Goal: Information Seeking & Learning: Learn about a topic

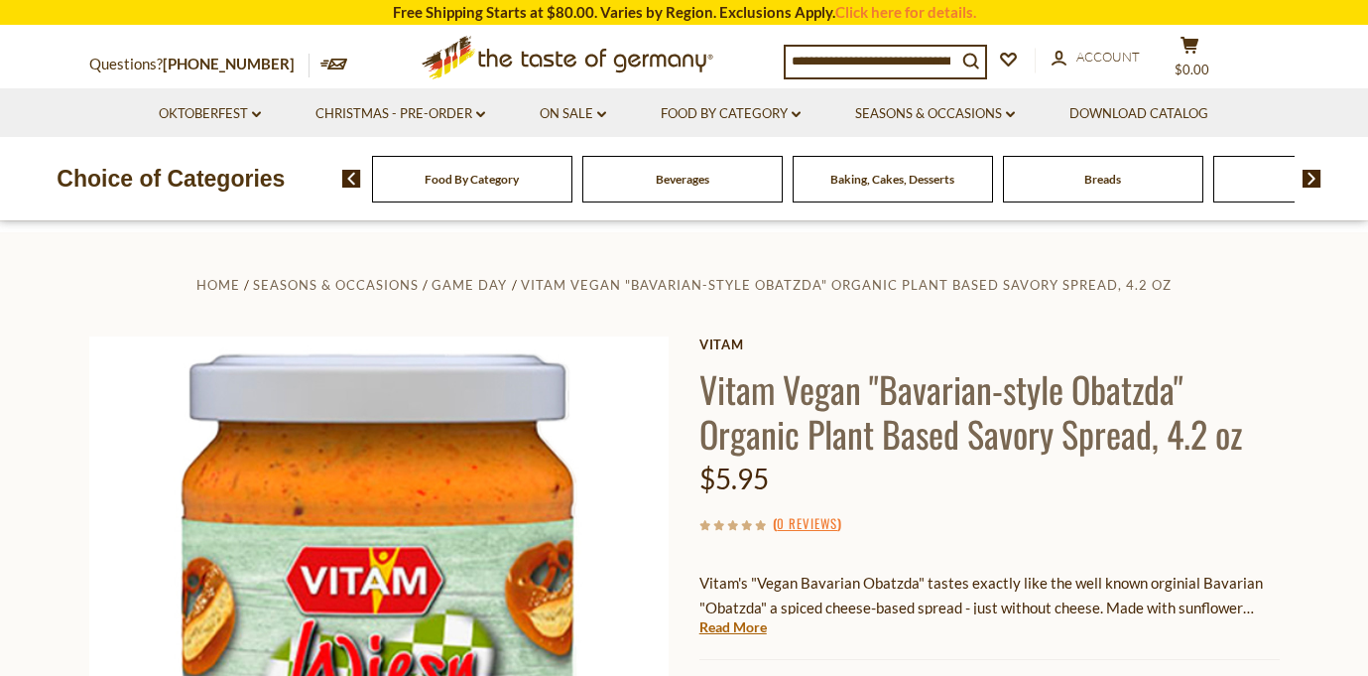
scroll to position [128, 0]
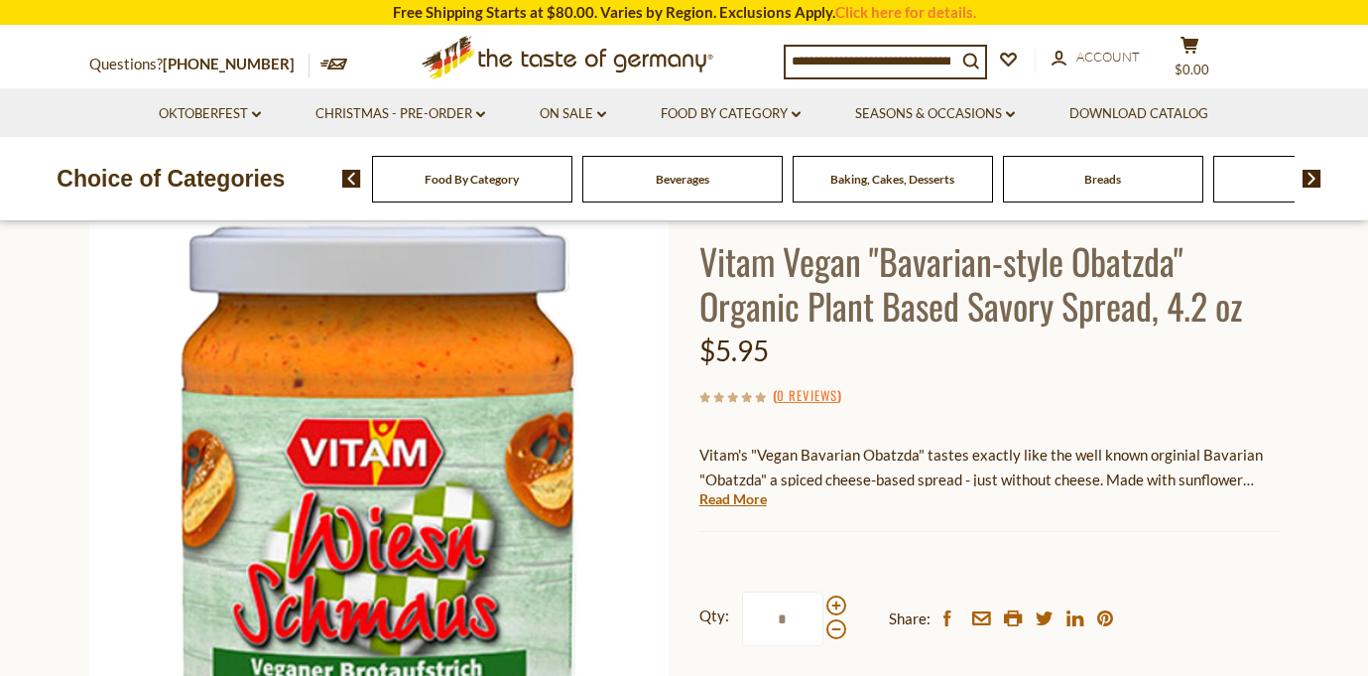
click at [832, 71] on input at bounding box center [871, 61] width 171 height 28
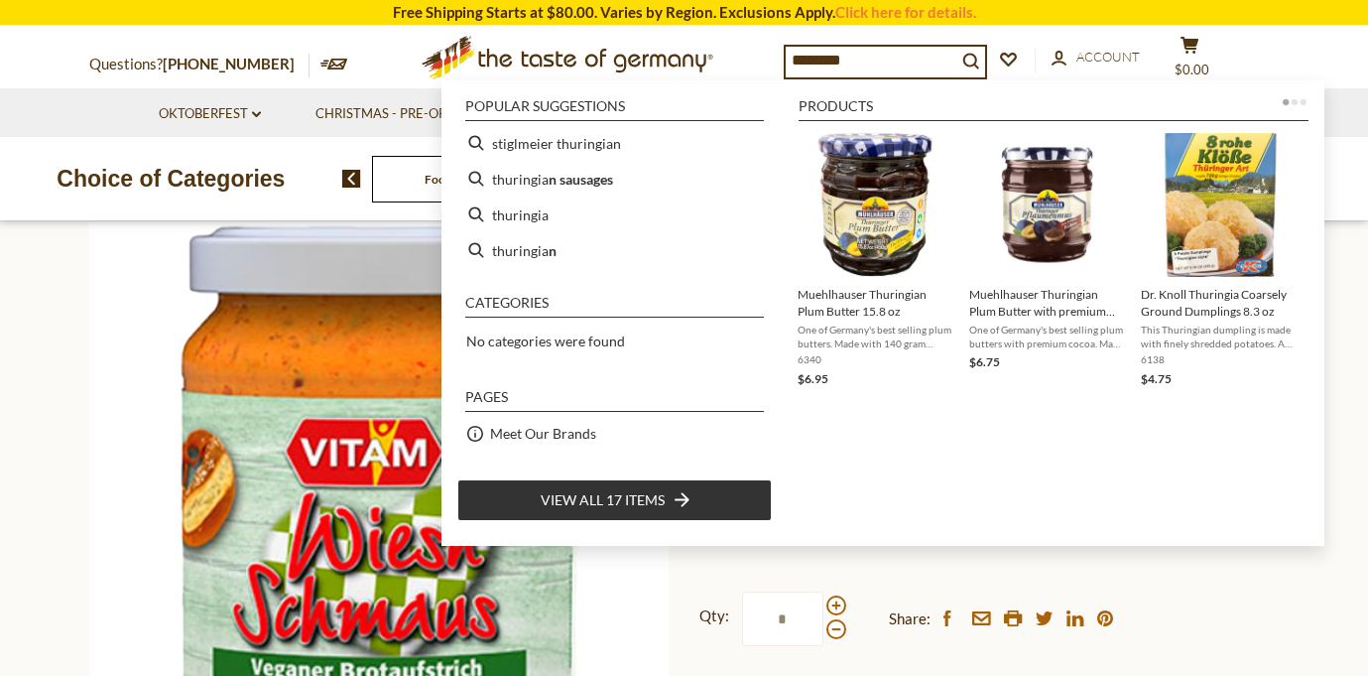
type input "*********"
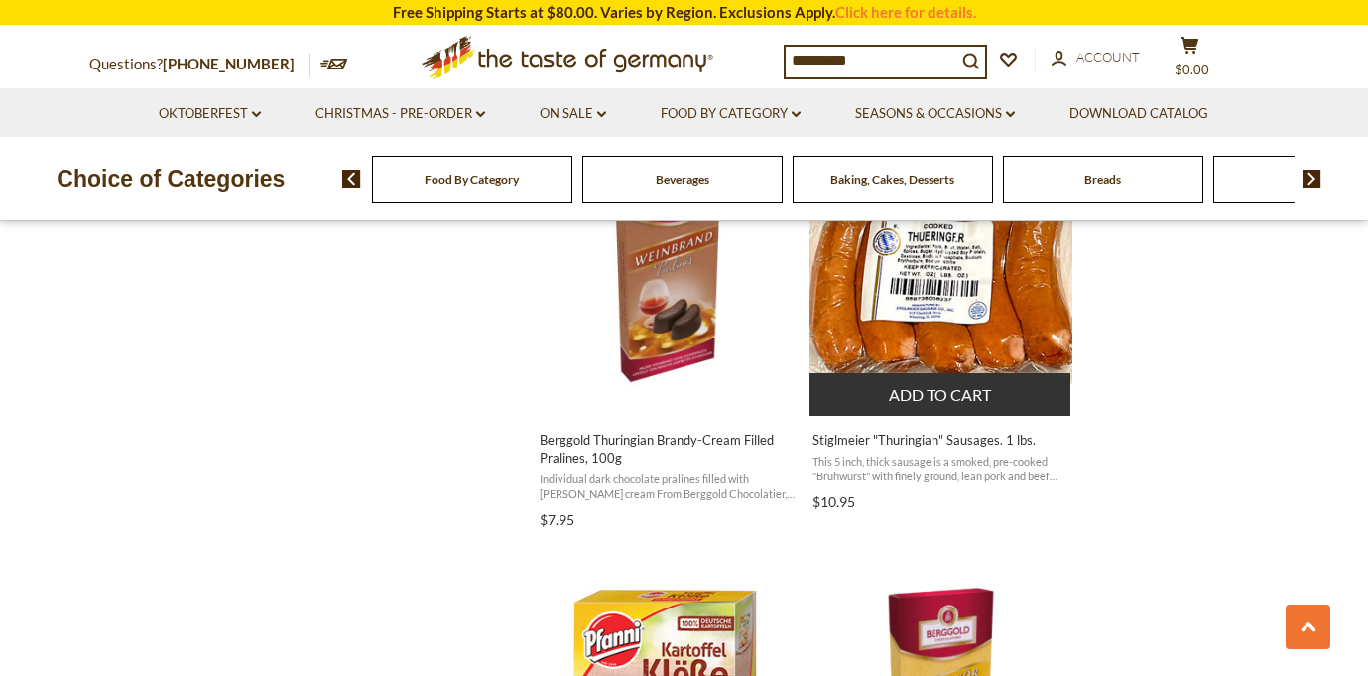
scroll to position [2639, 0]
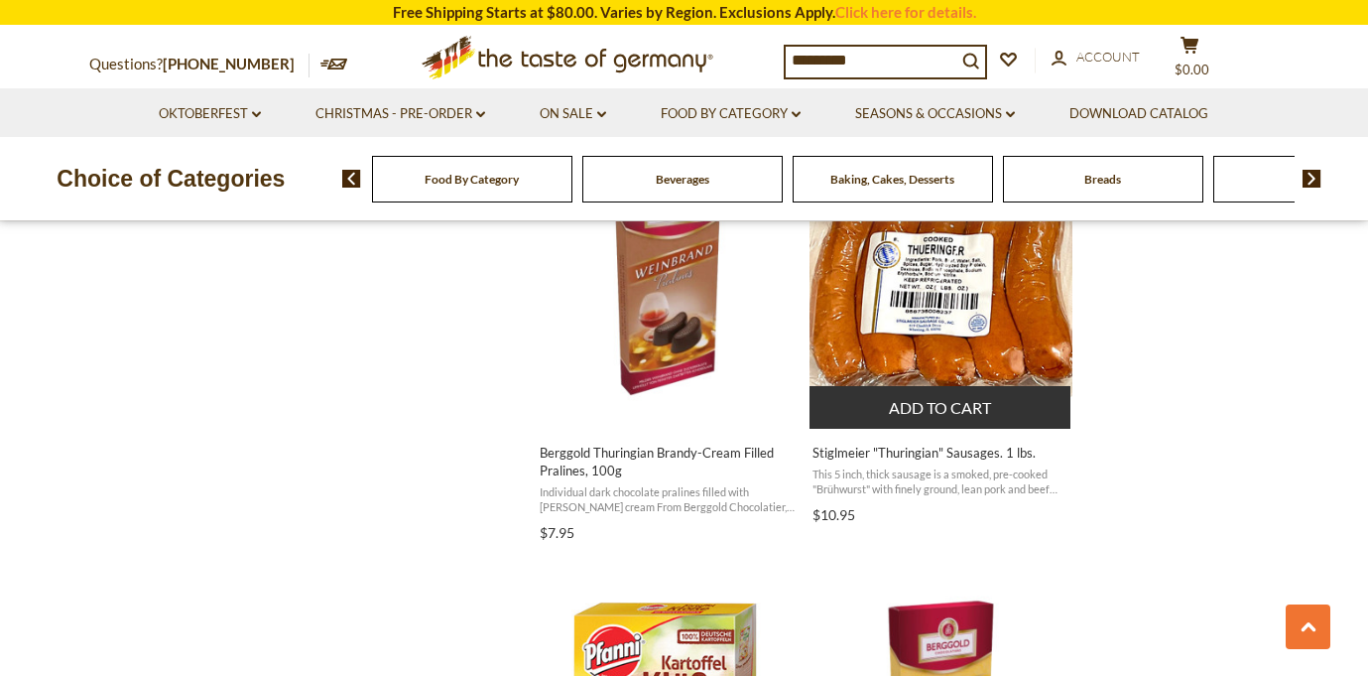
click at [926, 349] on img "Stiglmeier" at bounding box center [941, 280] width 263 height 263
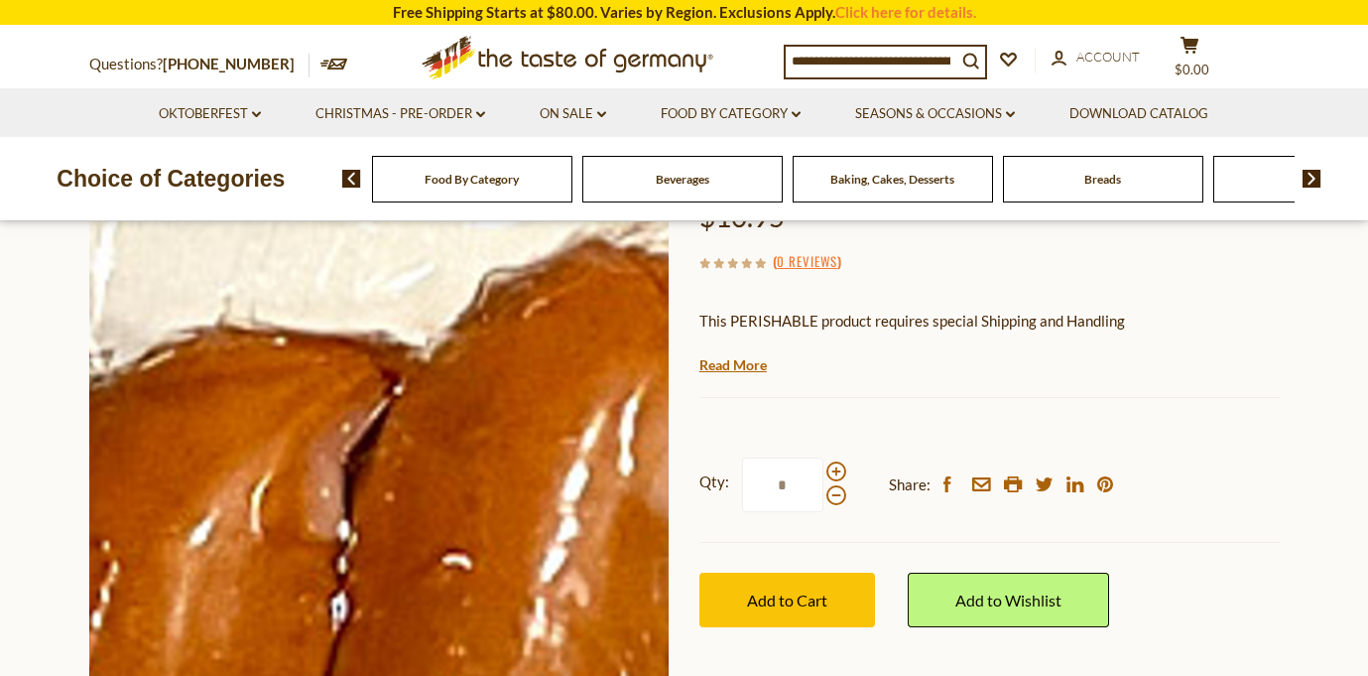
scroll to position [275, 0]
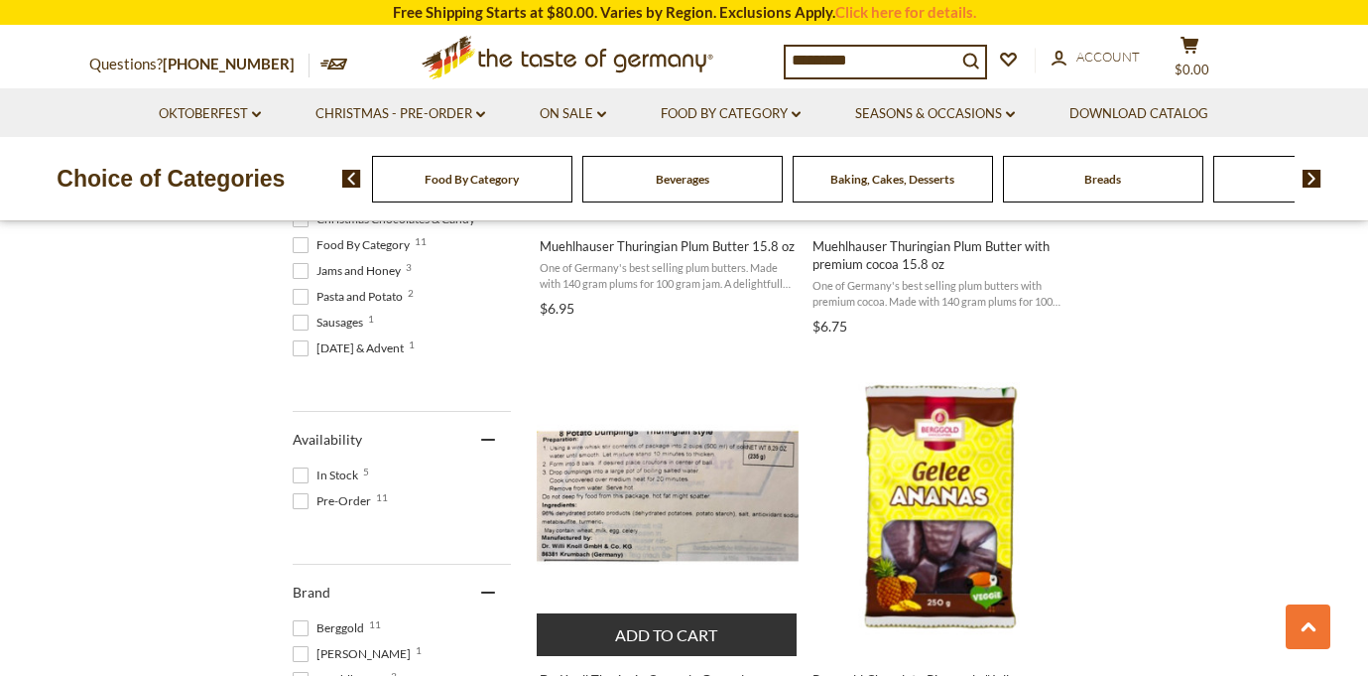
scroll to position [532, 0]
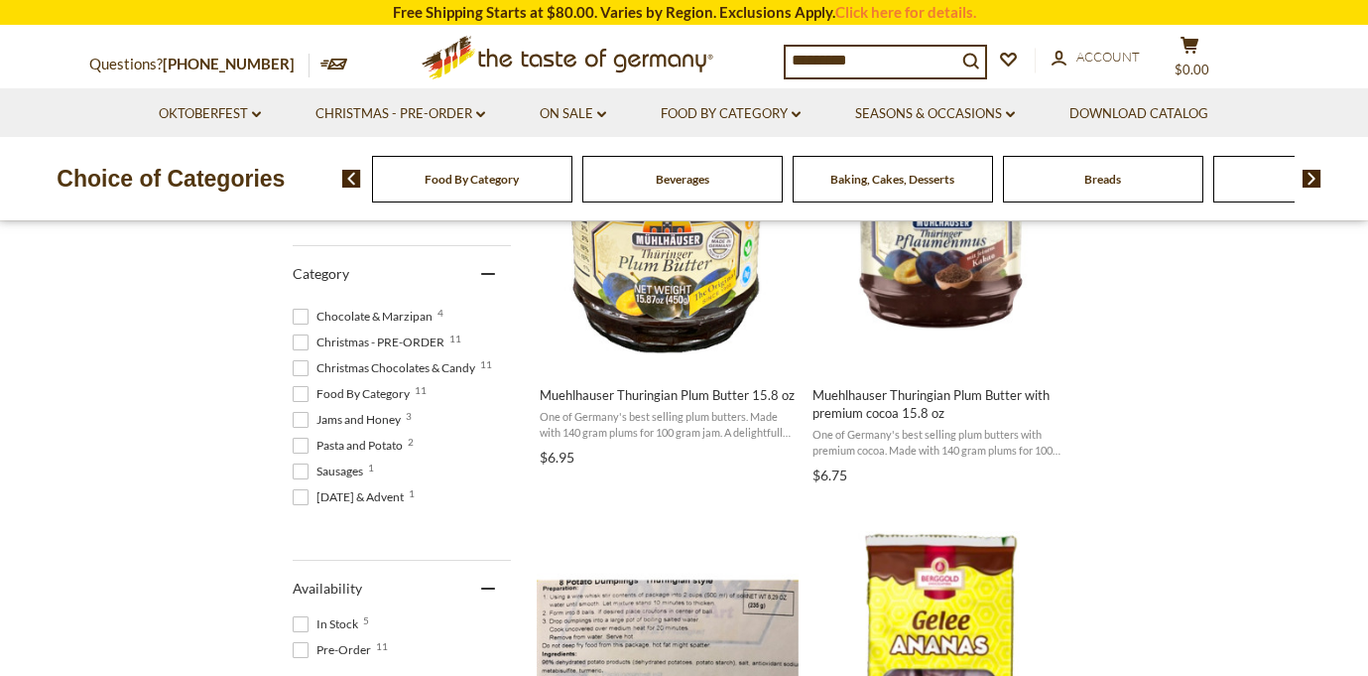
click at [647, 592] on img "Dr. Knoll Thuringia Coarsely Ground Dumplings 8.3 oz" at bounding box center [668, 655] width 263 height 263
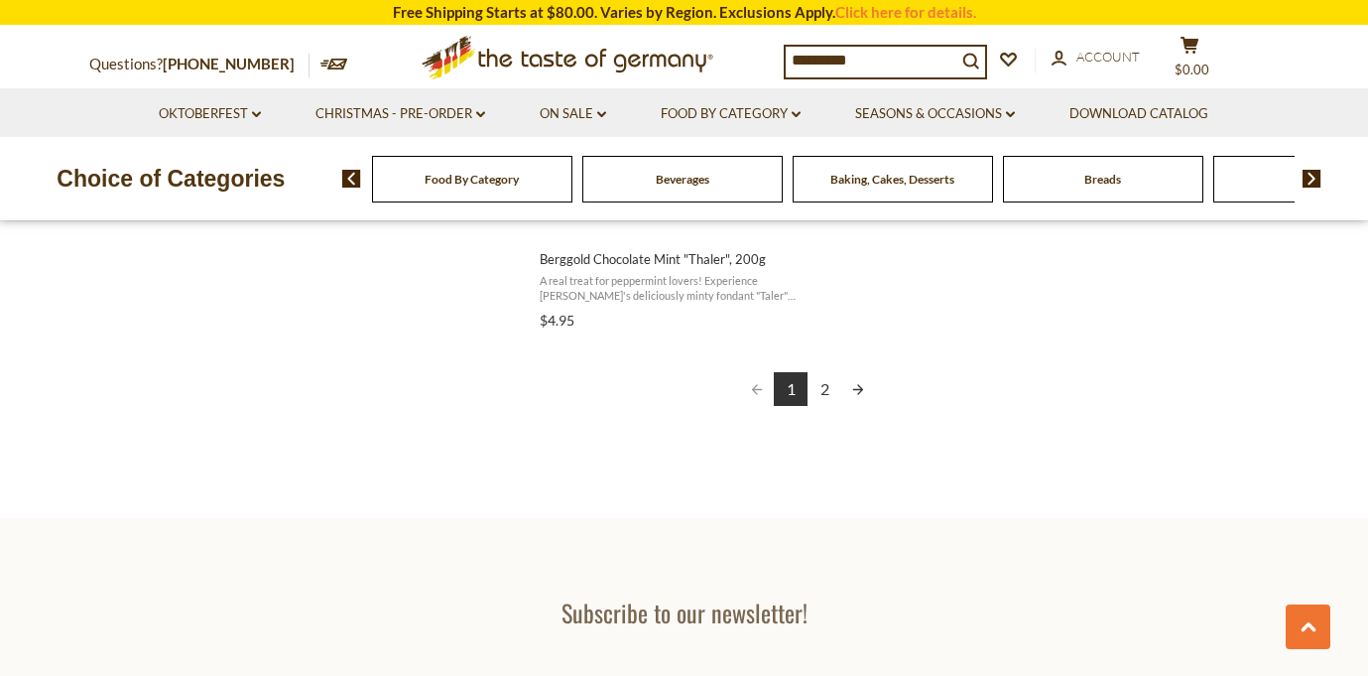
click at [823, 389] on link "2" at bounding box center [825, 389] width 34 height 34
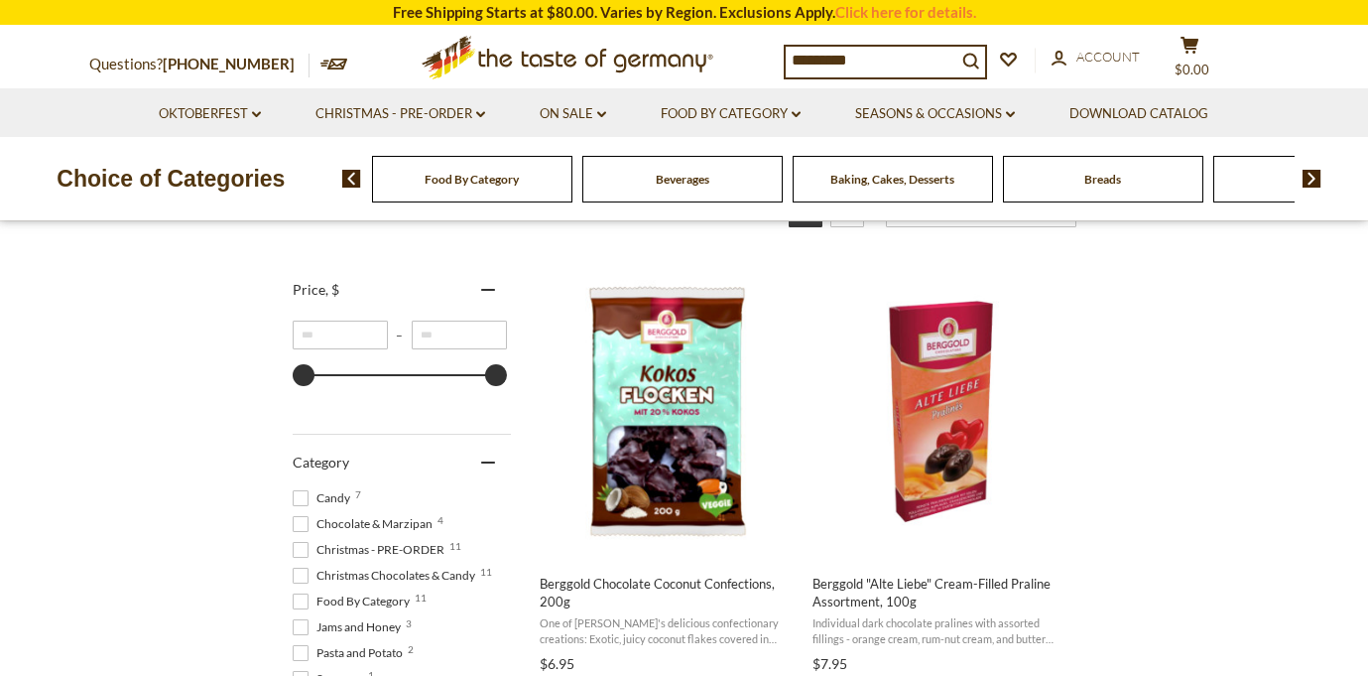
scroll to position [160, 0]
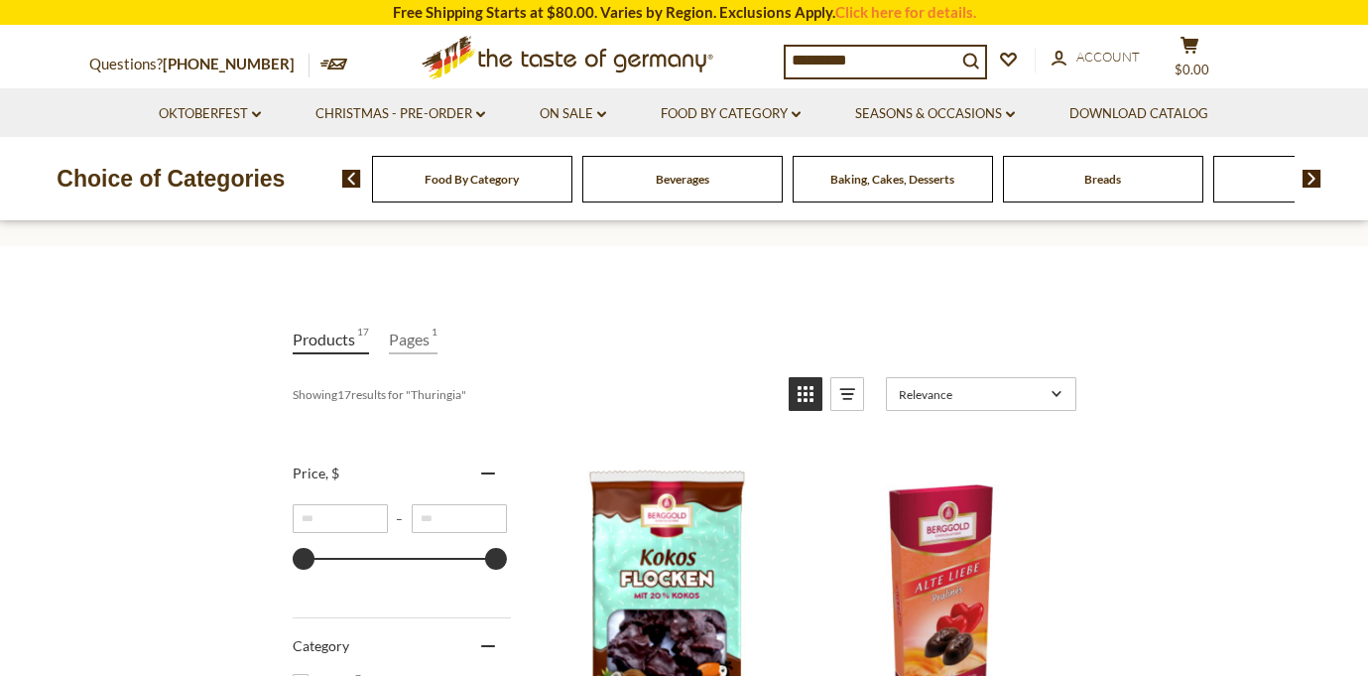
drag, startPoint x: 910, startPoint y: 67, endPoint x: 758, endPoint y: 63, distance: 151.9
click at [786, 63] on input "*********" at bounding box center [871, 61] width 171 height 28
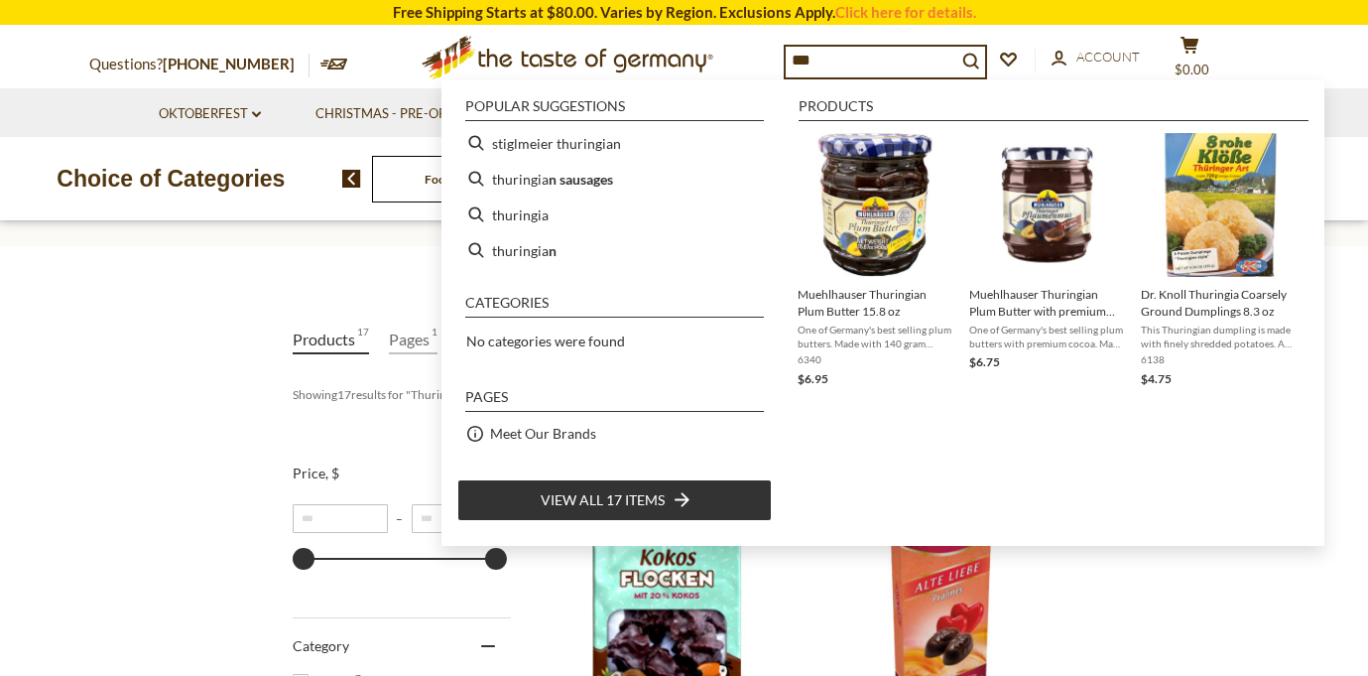
type input "****"
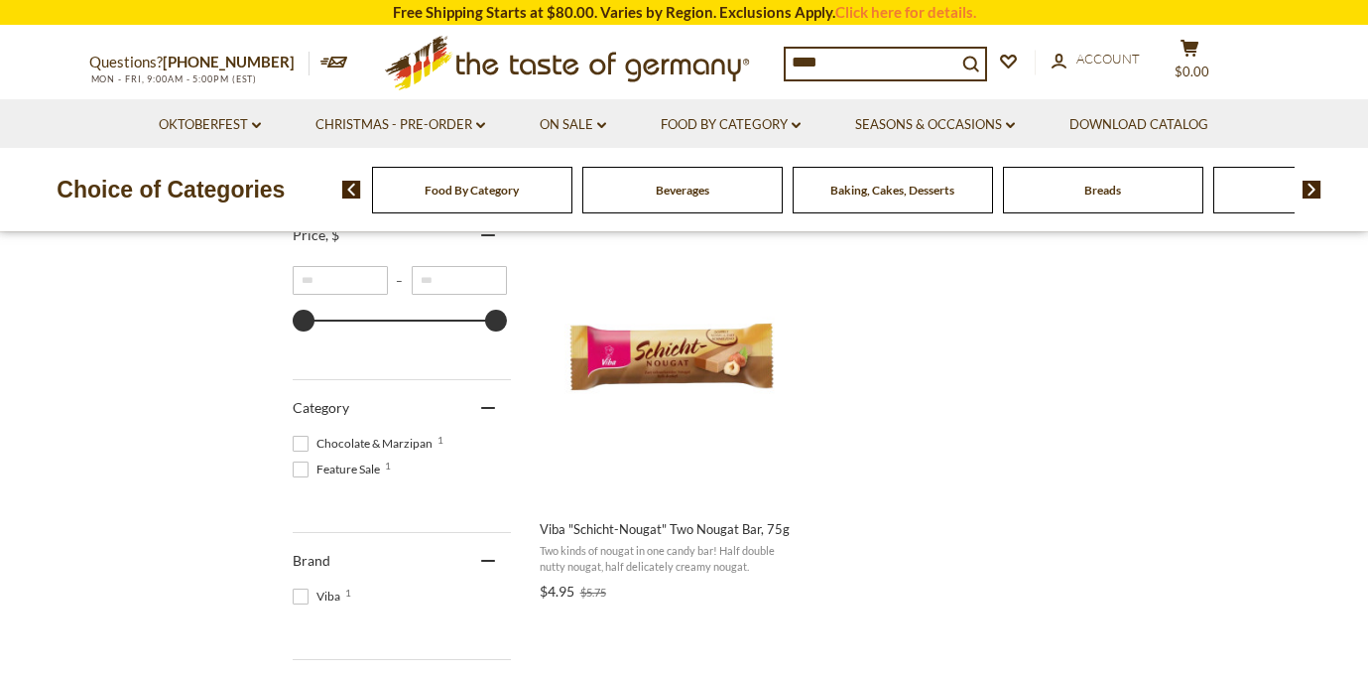
scroll to position [483, 0]
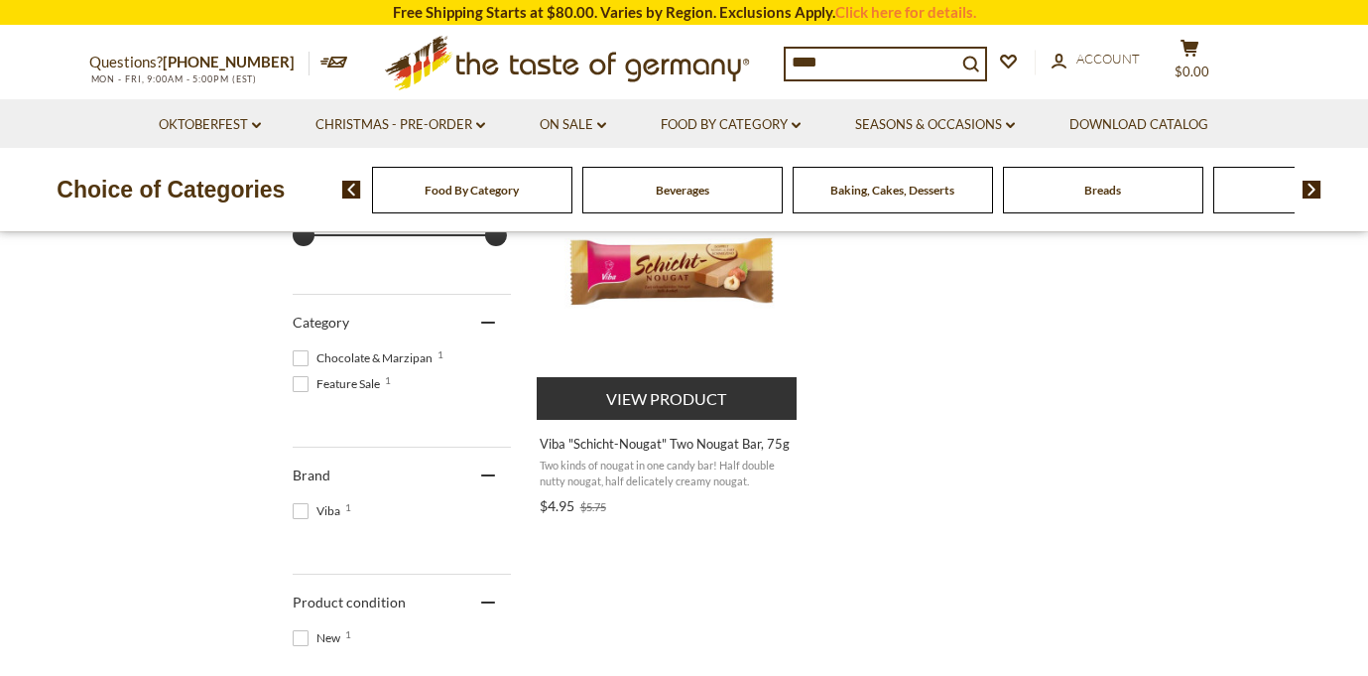
click at [706, 277] on img "Viba" at bounding box center [668, 271] width 263 height 263
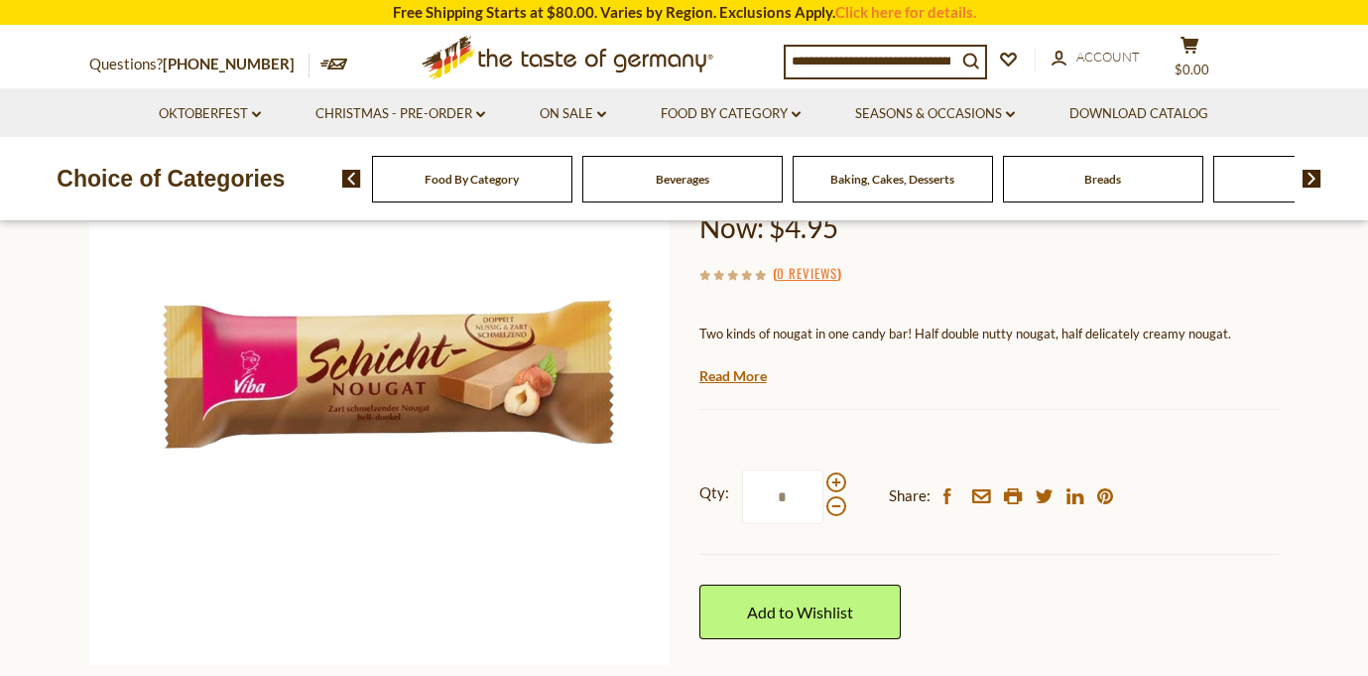
scroll to position [212, 0]
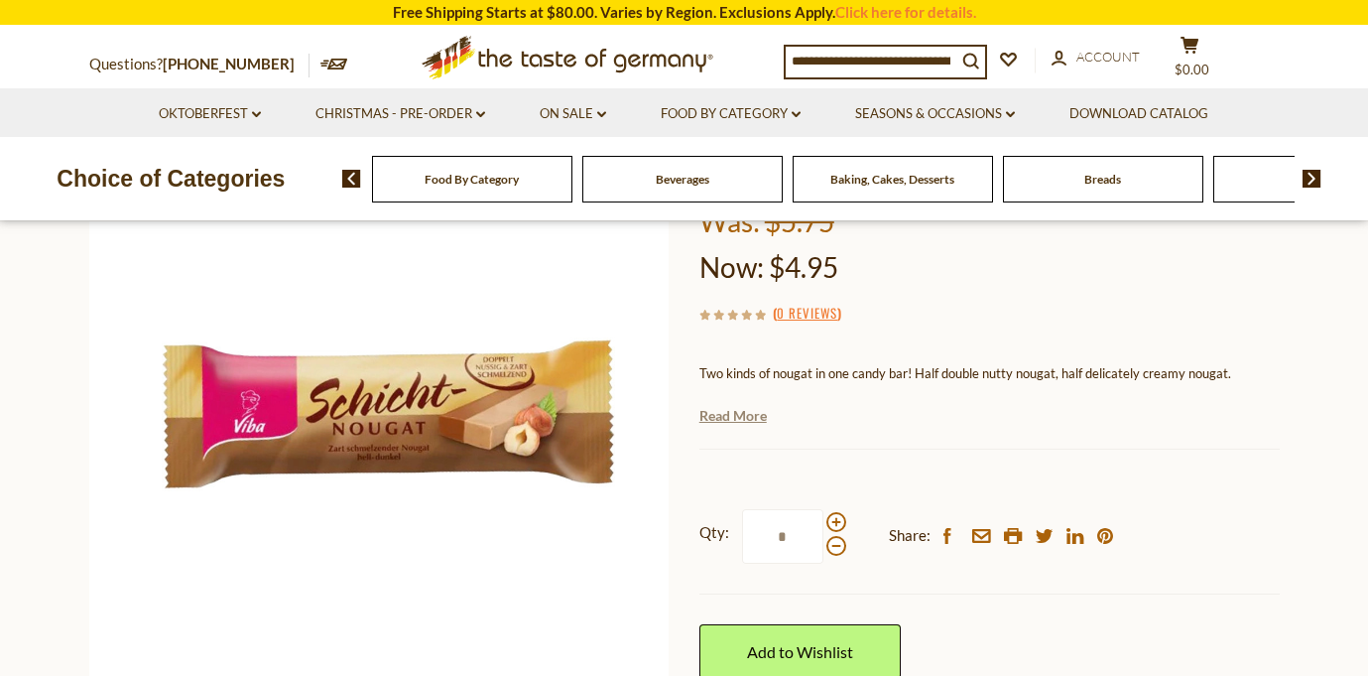
click at [720, 423] on link "Read More" at bounding box center [732, 416] width 67 height 20
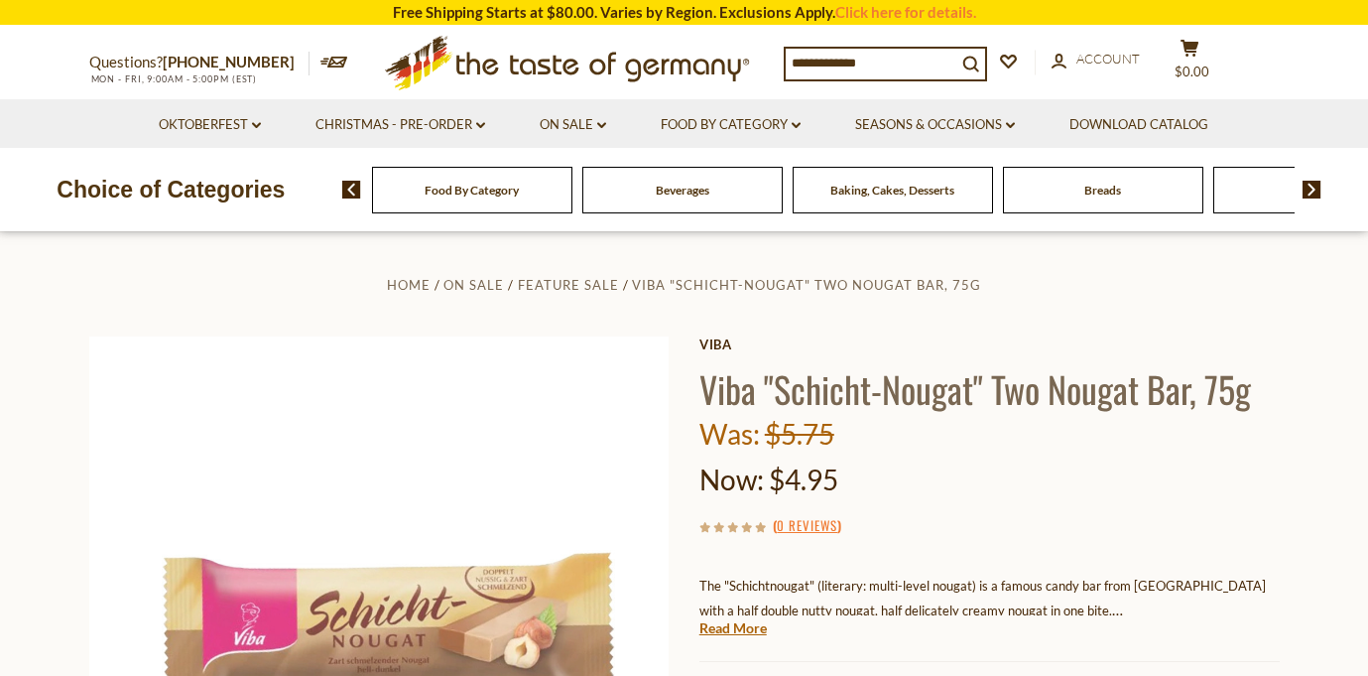
scroll to position [212, 0]
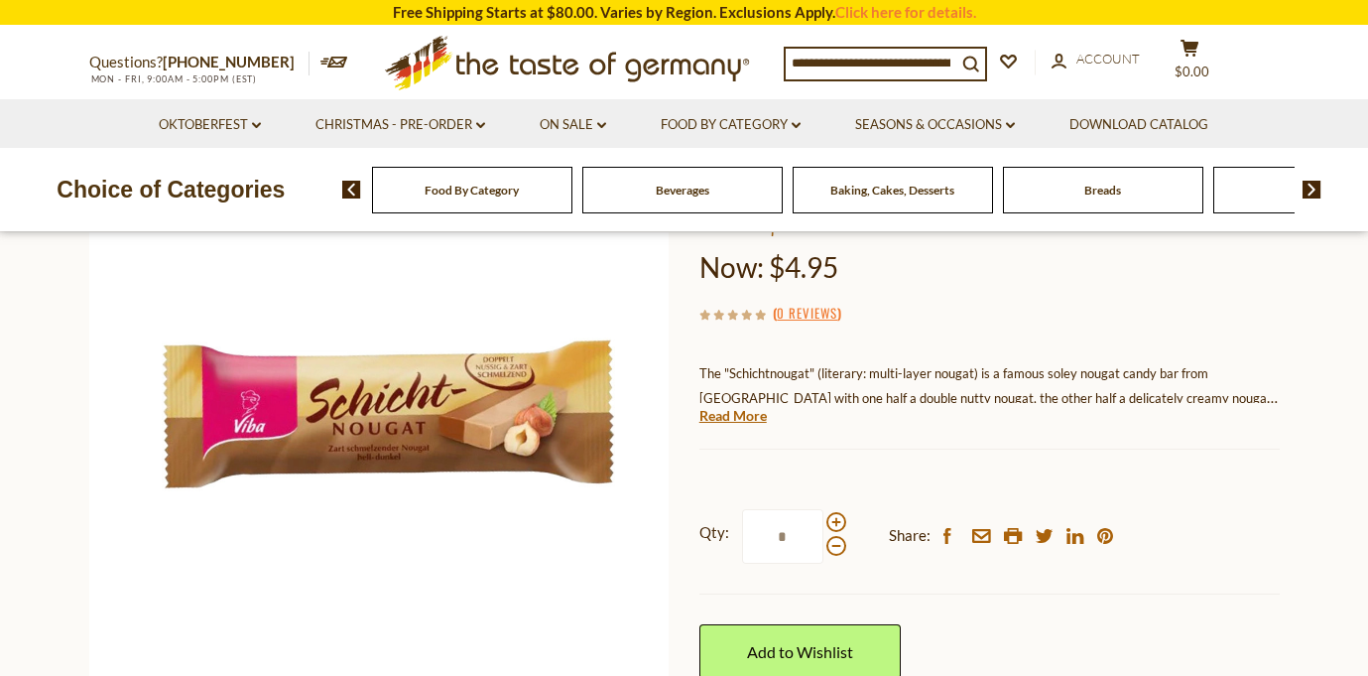
click at [869, 63] on input at bounding box center [871, 63] width 171 height 28
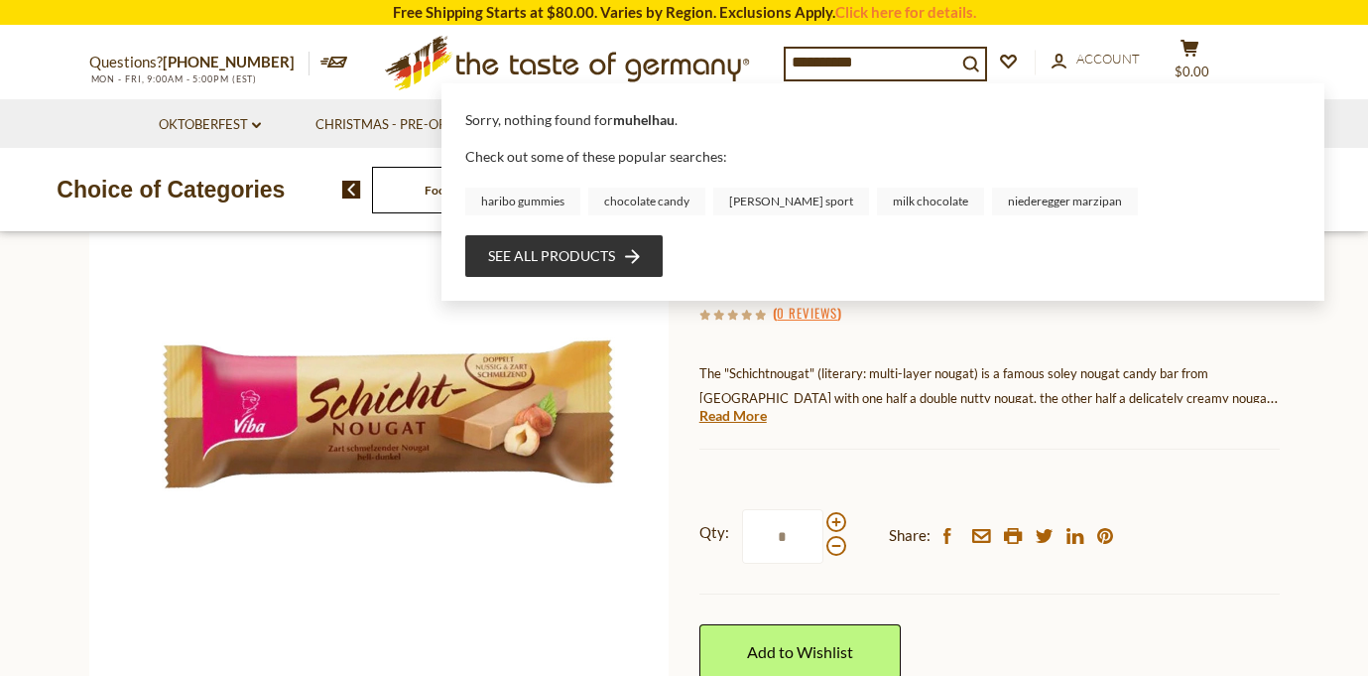
type input "**********"
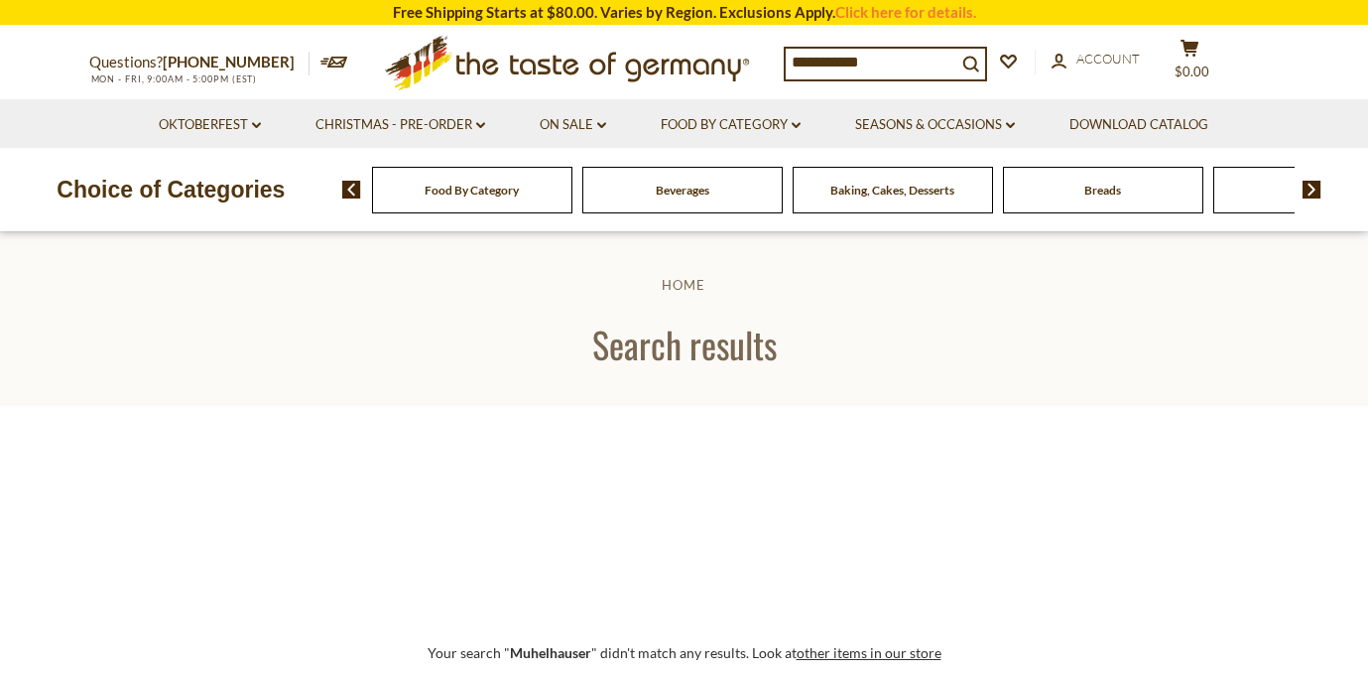
click at [829, 65] on input "**********" at bounding box center [871, 63] width 171 height 28
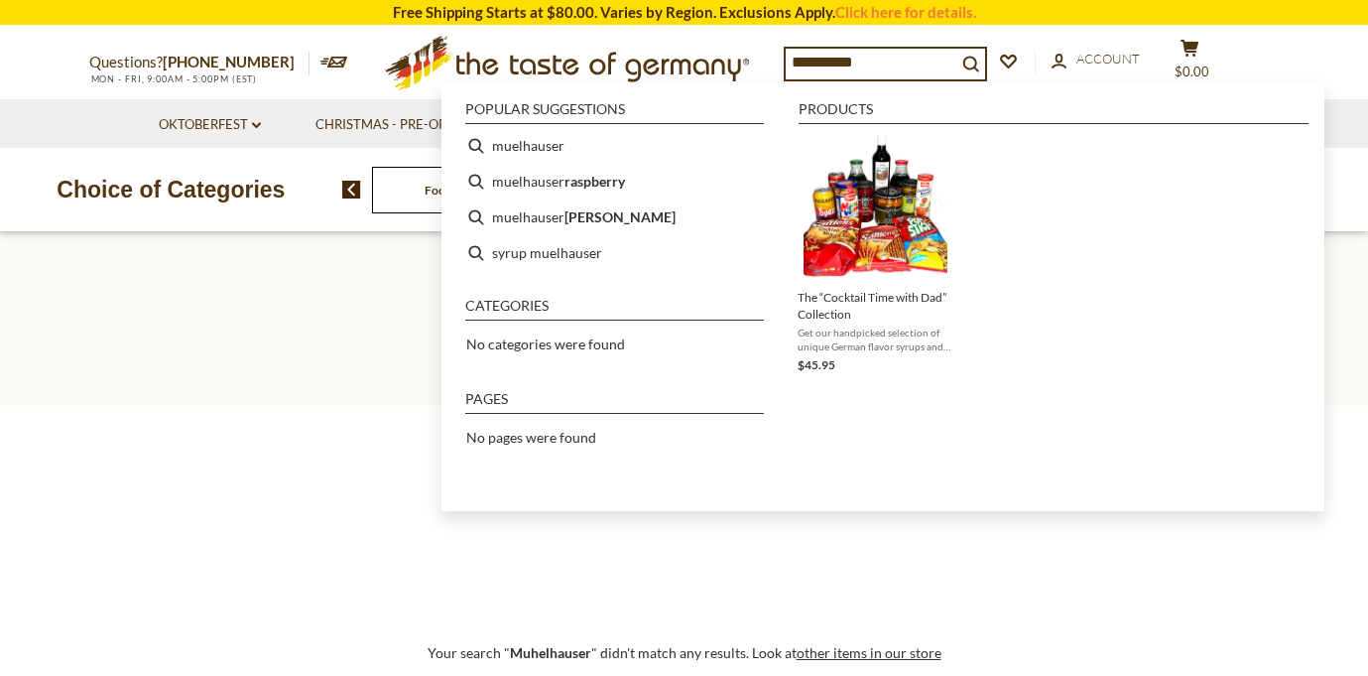
type input "**********"
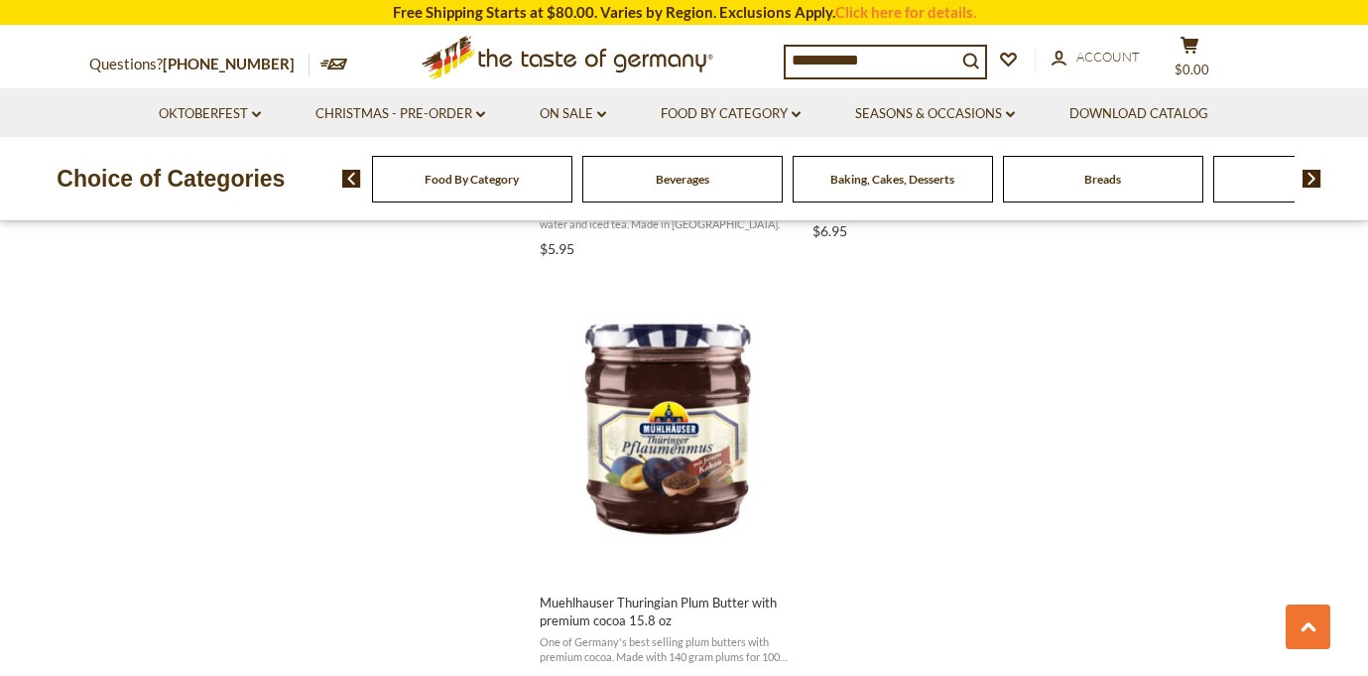
scroll to position [2062, 0]
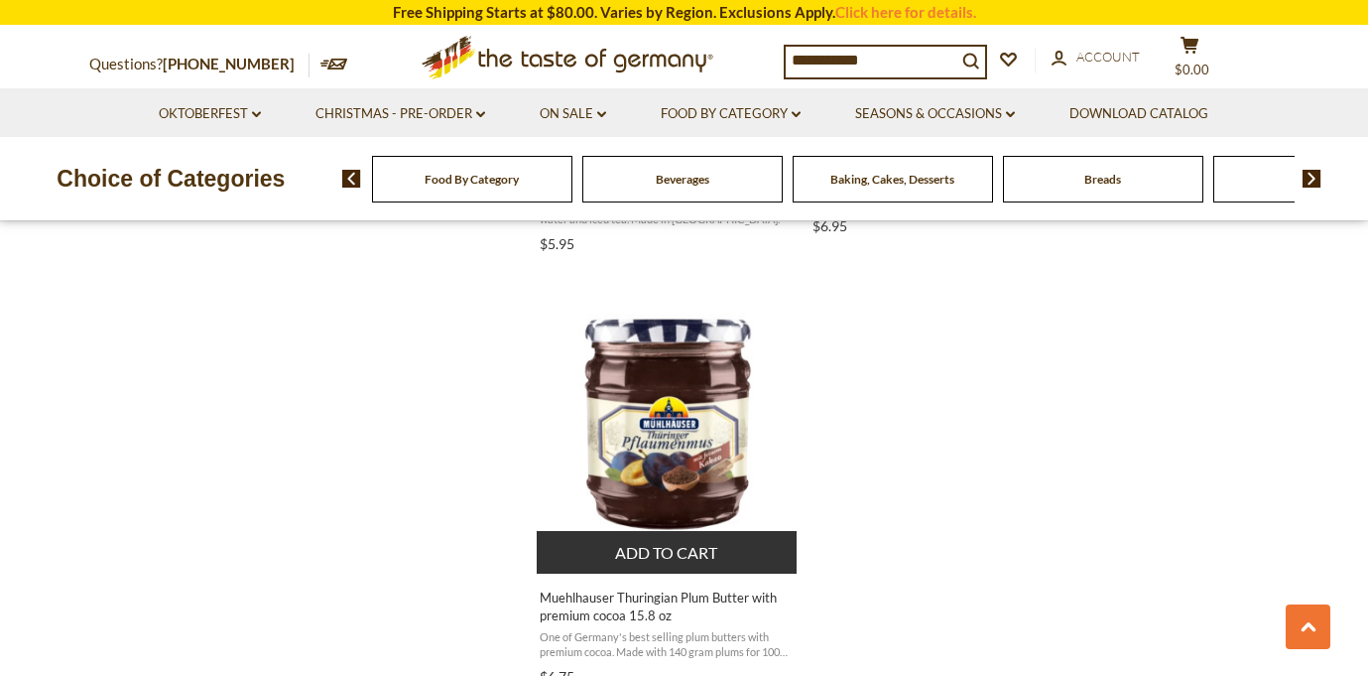
click at [716, 402] on img "Muehlhauser Thuringian Plum Butter with premium cocoa 15.8 oz" at bounding box center [668, 424] width 263 height 263
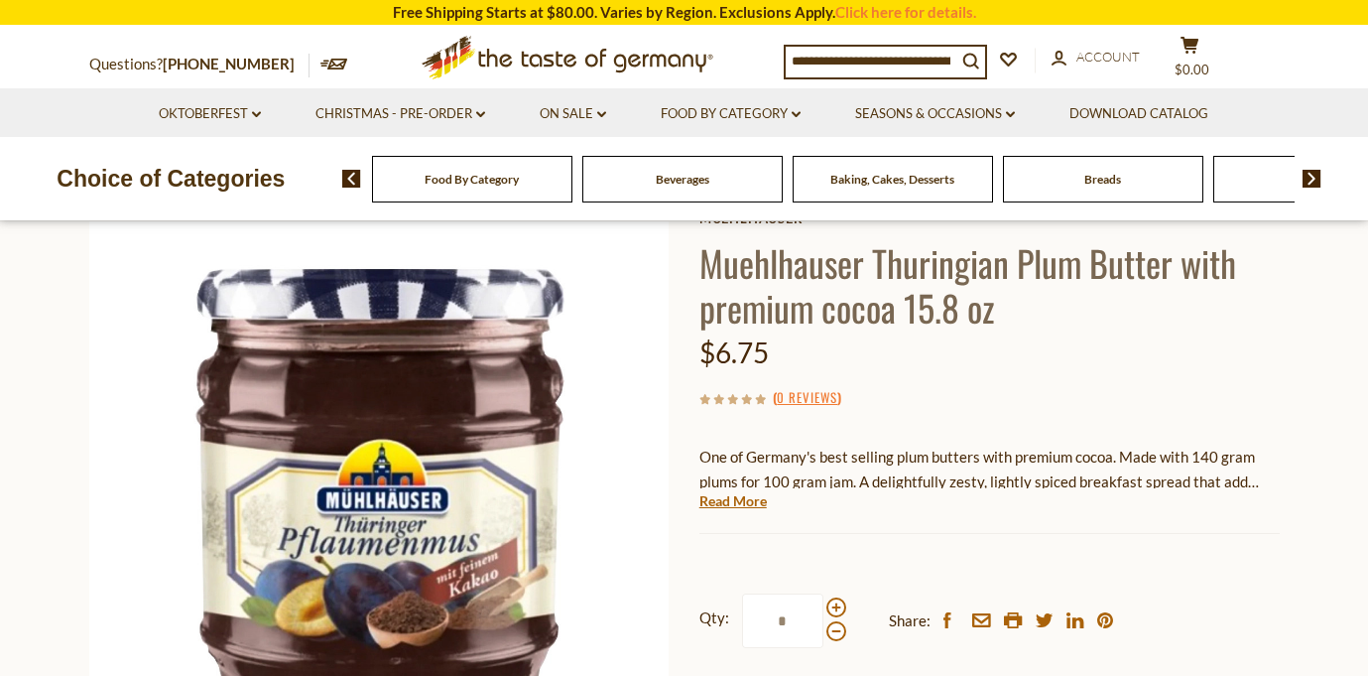
scroll to position [114, 0]
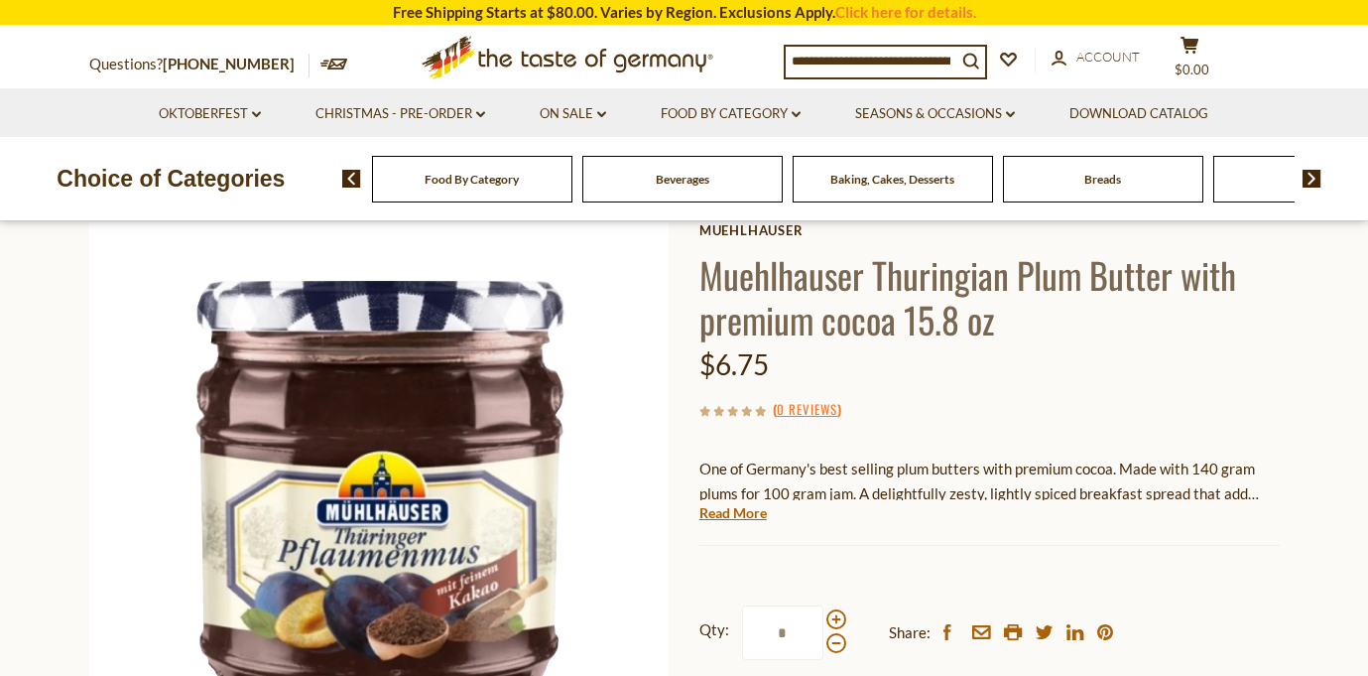
click at [807, 112] on li "Food By Category dropdown_arrow All Food By Category Taste of Germany Collectio…" at bounding box center [730, 112] width 191 height 49
click at [793, 115] on link "Food By Category dropdown_arrow" at bounding box center [731, 114] width 140 height 22
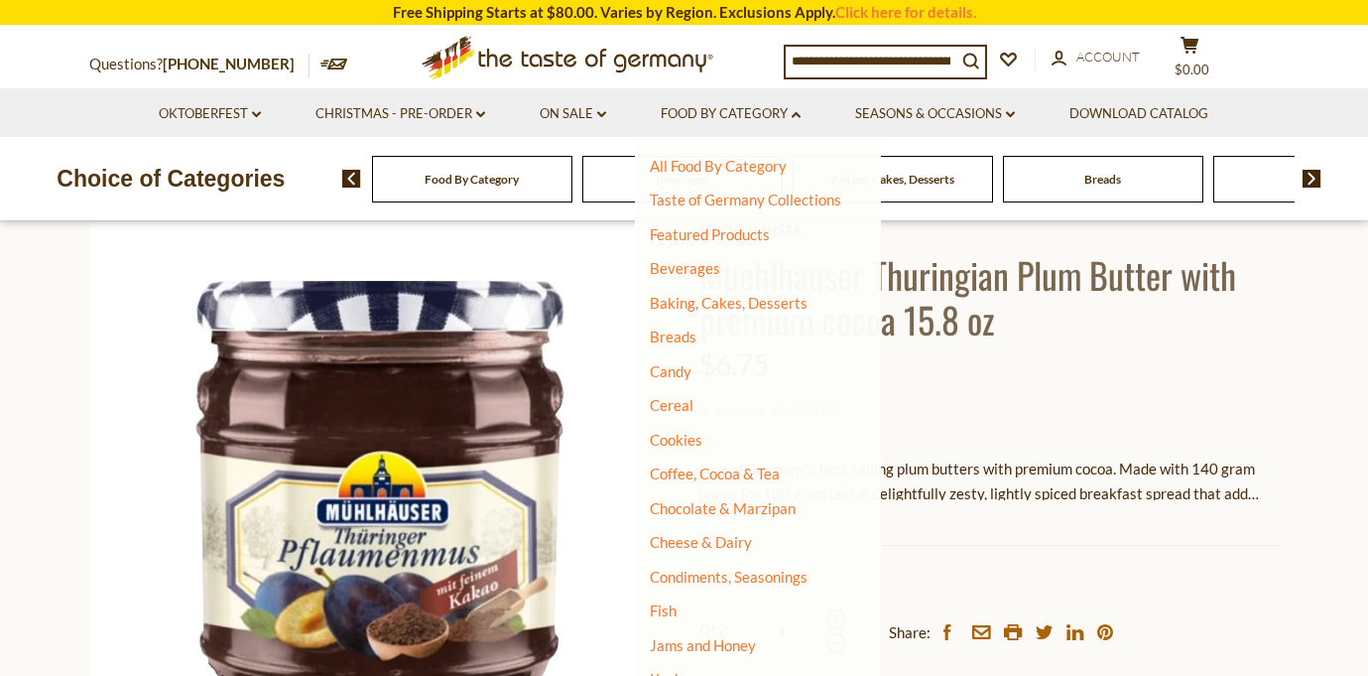
scroll to position [395, 0]
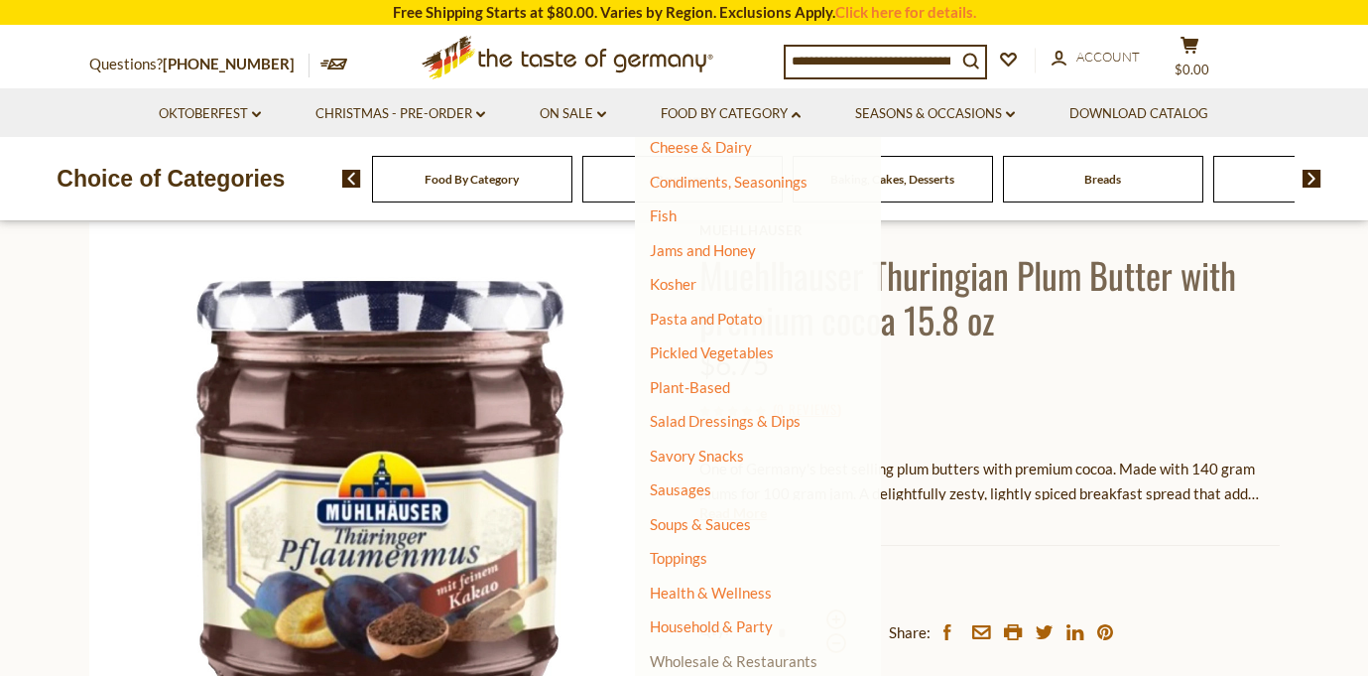
click at [735, 659] on link "Wholesale & Restaurants" at bounding box center [734, 661] width 168 height 28
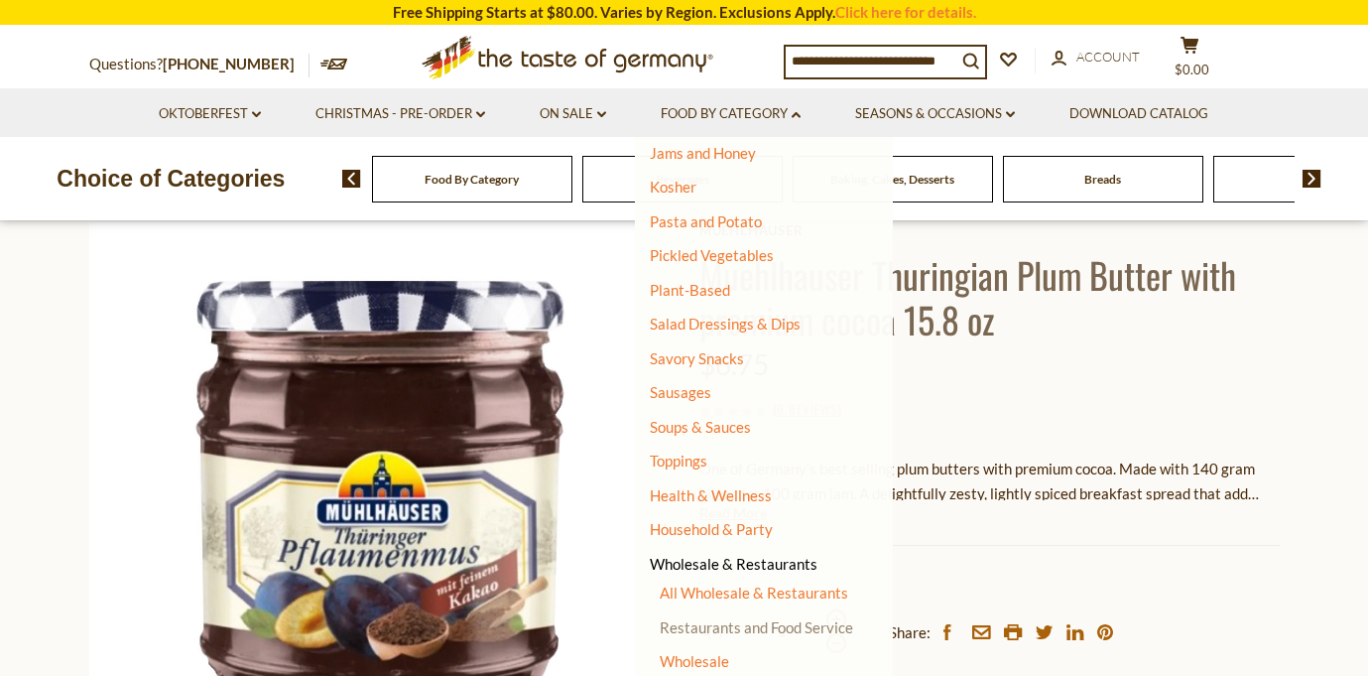
click at [763, 626] on link "Restaurants and Food Service" at bounding box center [756, 627] width 193 height 18
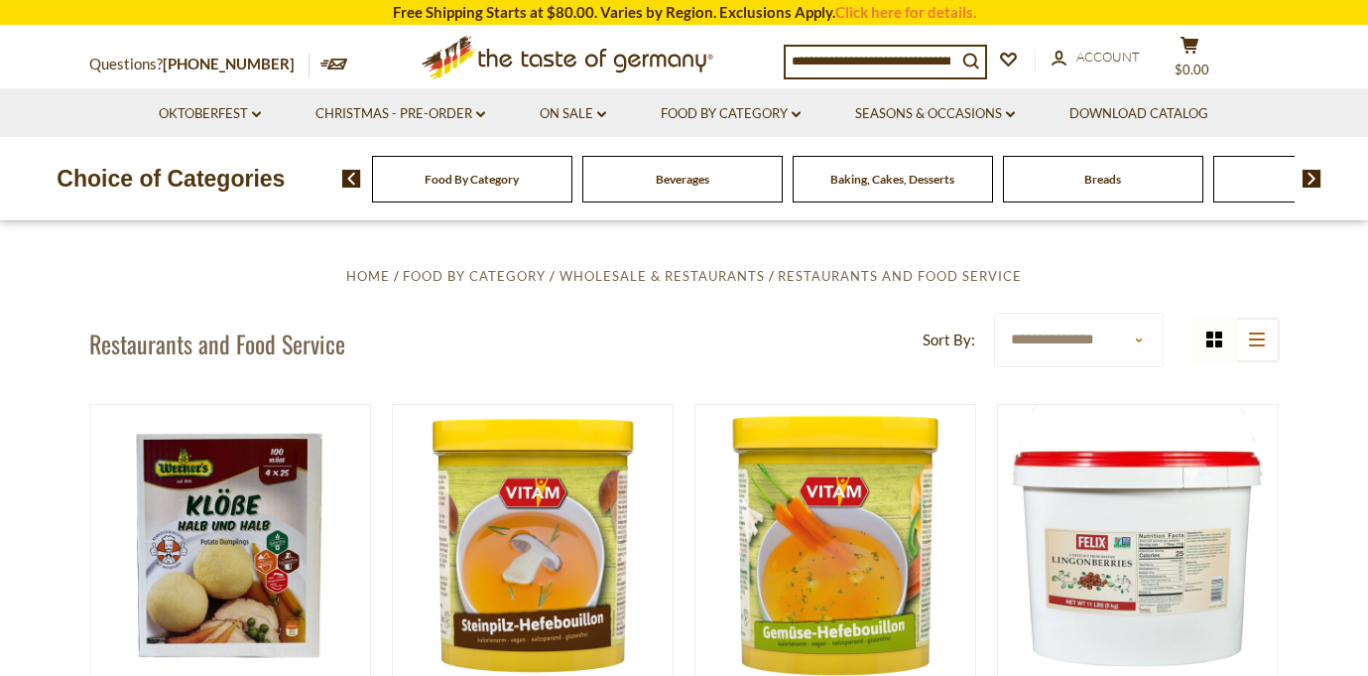
scroll to position [478, 0]
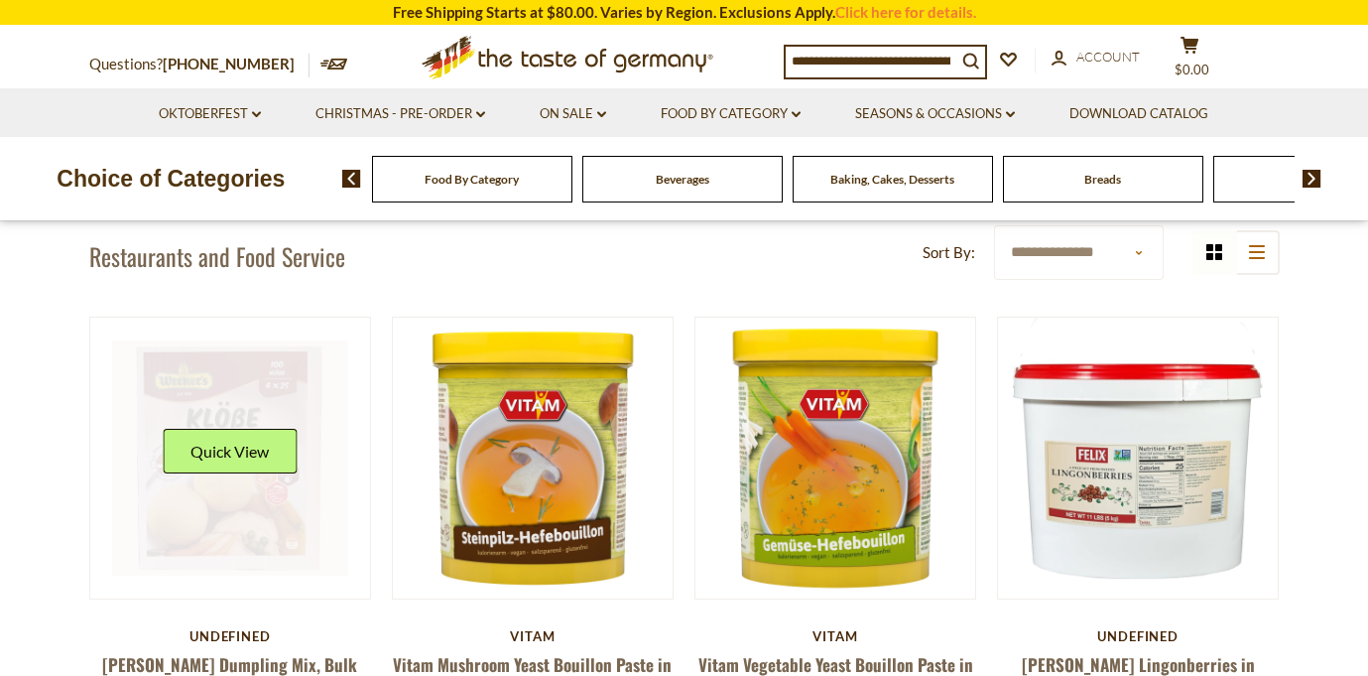
click at [234, 480] on div "Quick View" at bounding box center [230, 459] width 134 height 60
click at [208, 474] on div "Quick View" at bounding box center [230, 459] width 134 height 60
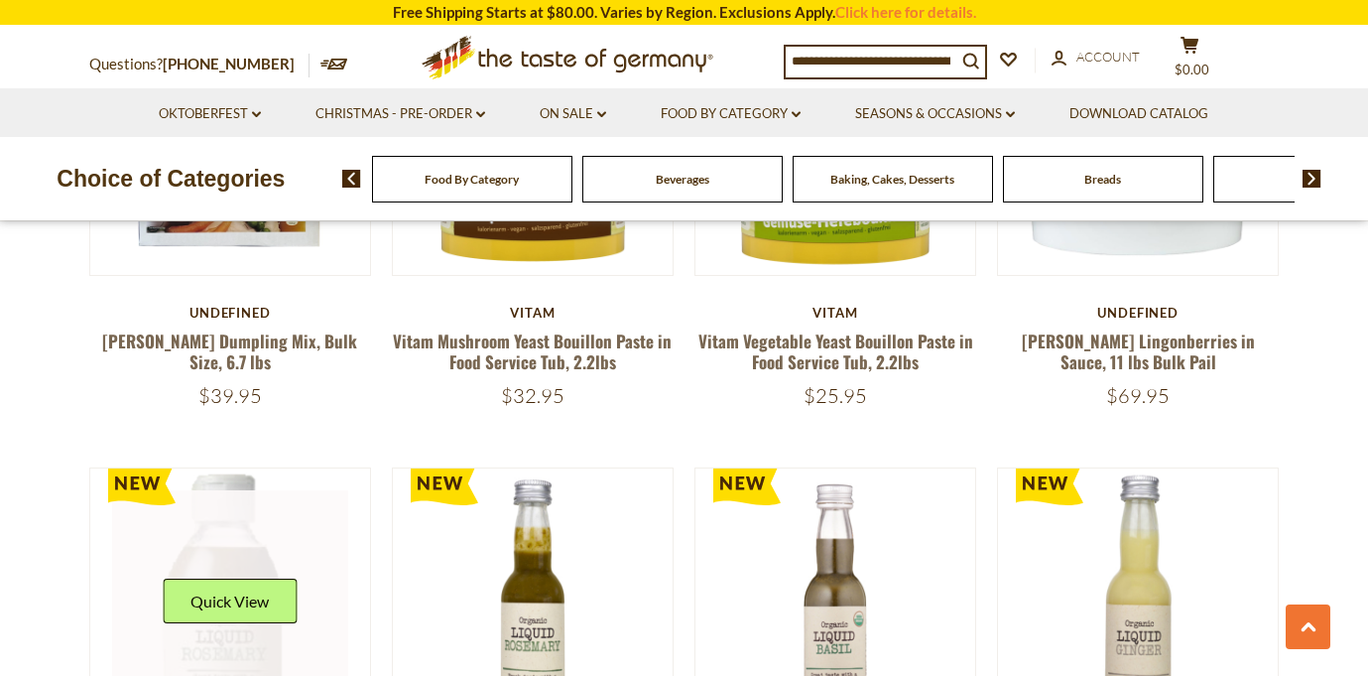
scroll to position [840, 0]
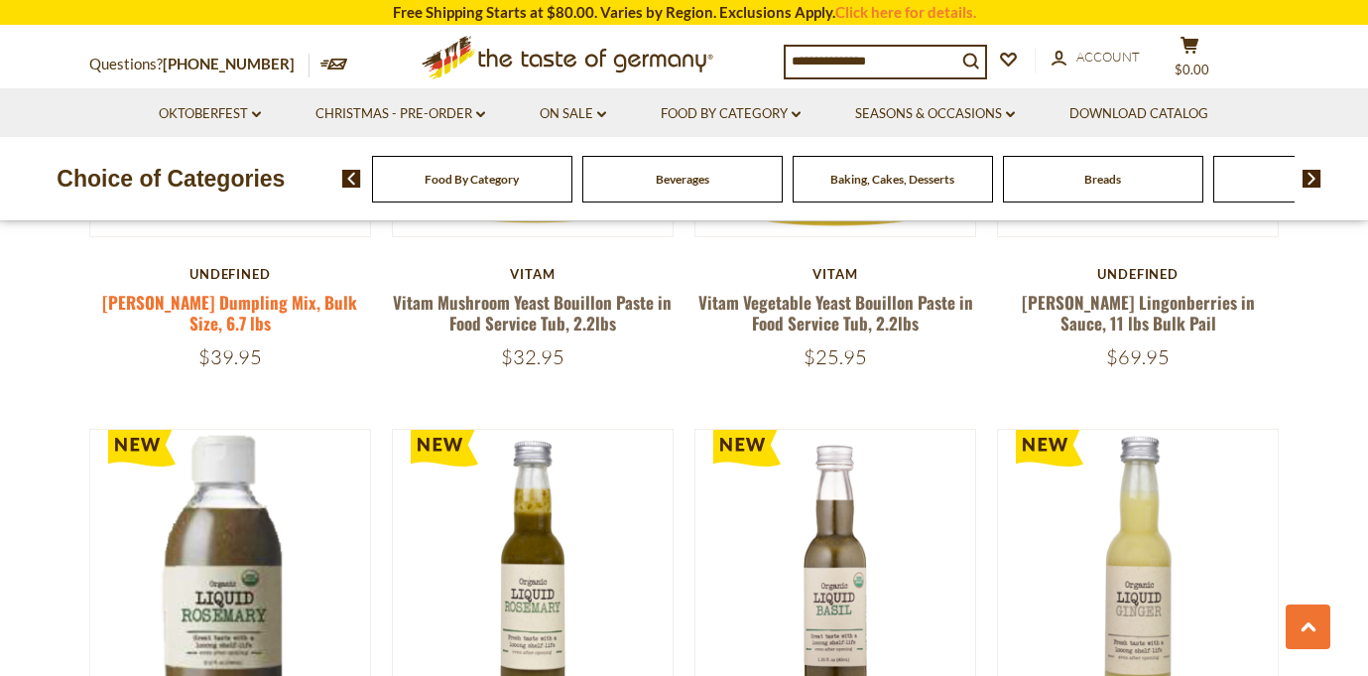
click at [265, 308] on link "[PERSON_NAME] Dumpling Mix, Bulk Size, 6.7 lbs" at bounding box center [229, 313] width 255 height 46
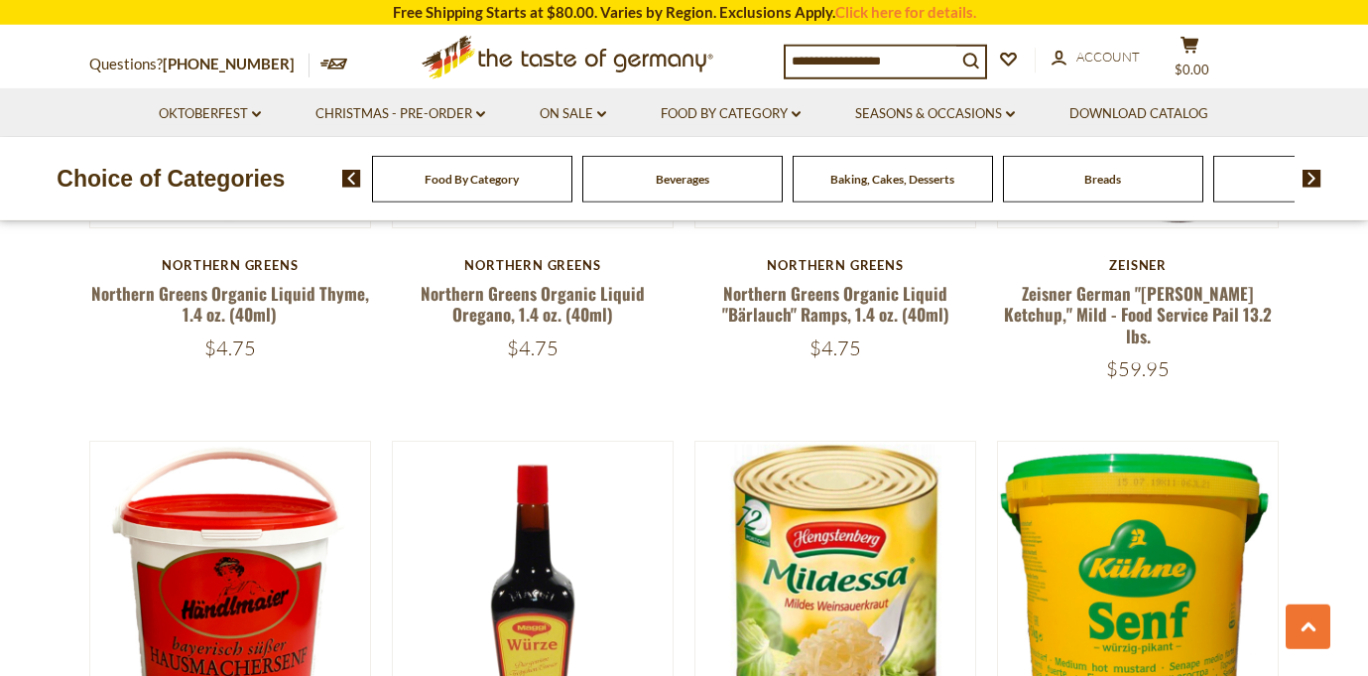
scroll to position [1861, 0]
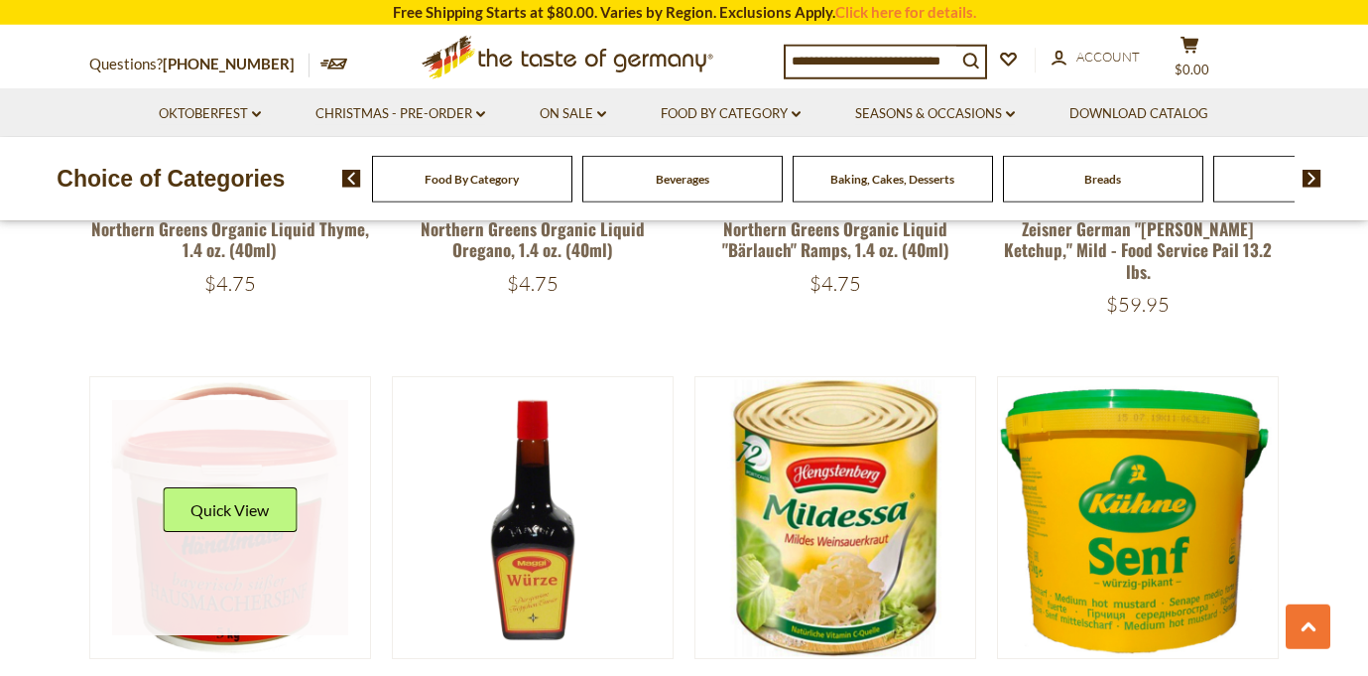
click at [246, 560] on link at bounding box center [230, 518] width 236 height 236
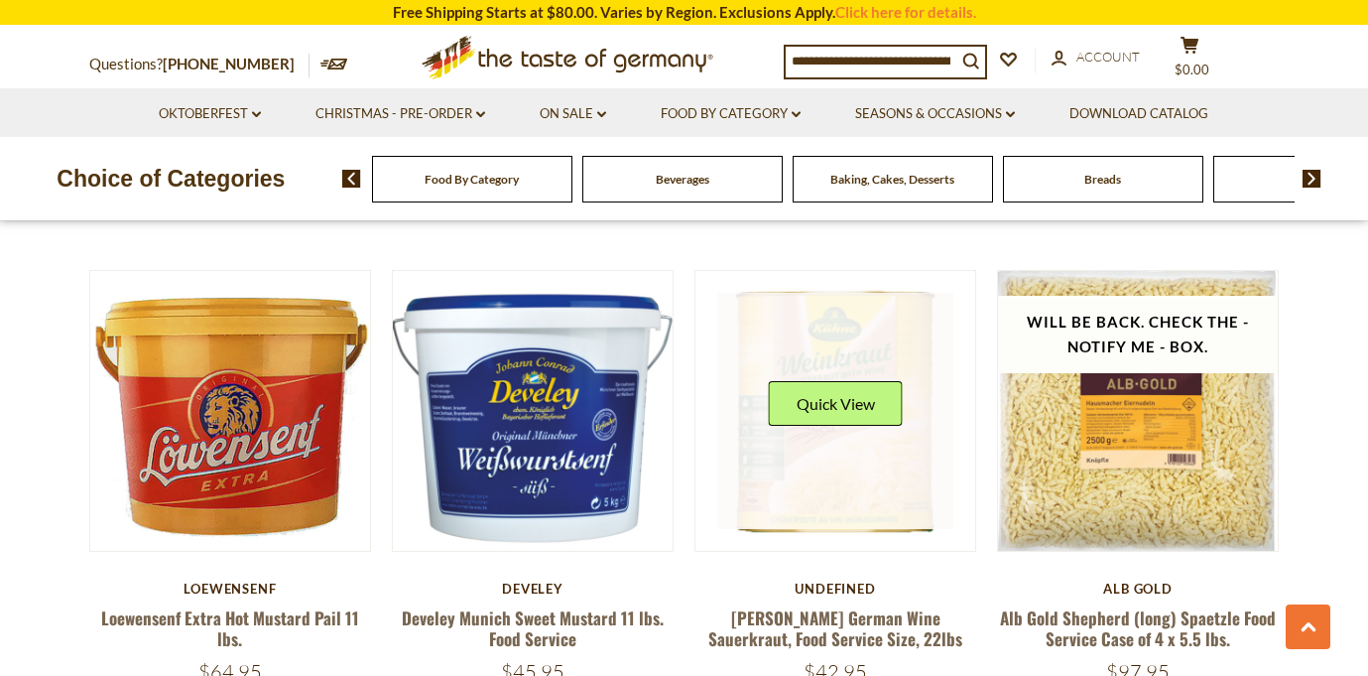
scroll to position [2509, 0]
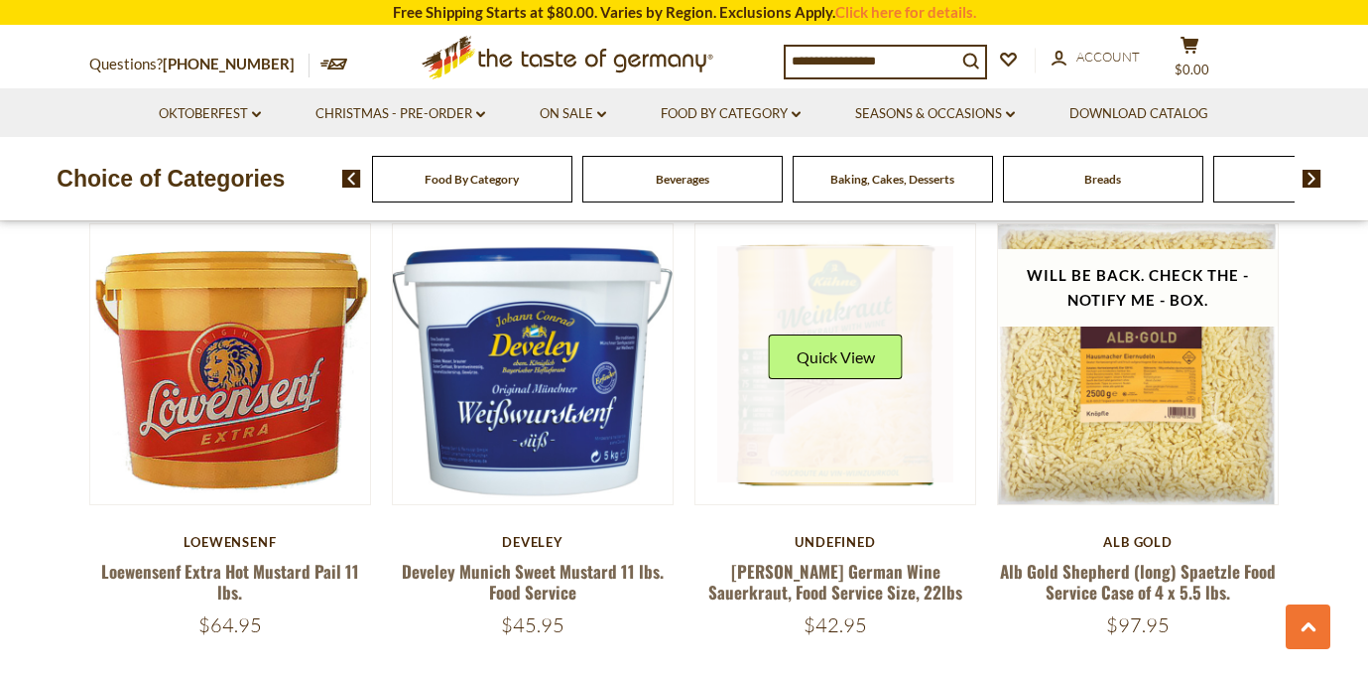
click at [872, 397] on link at bounding box center [835, 364] width 236 height 236
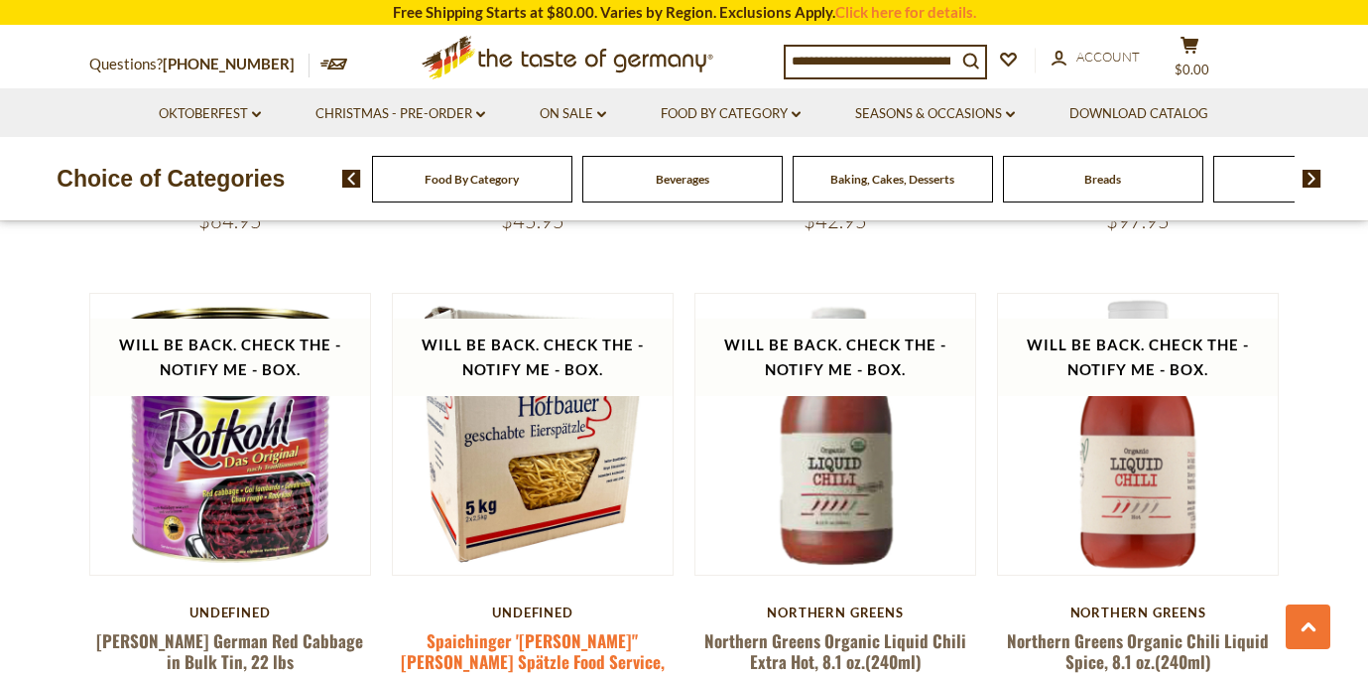
scroll to position [2911, 0]
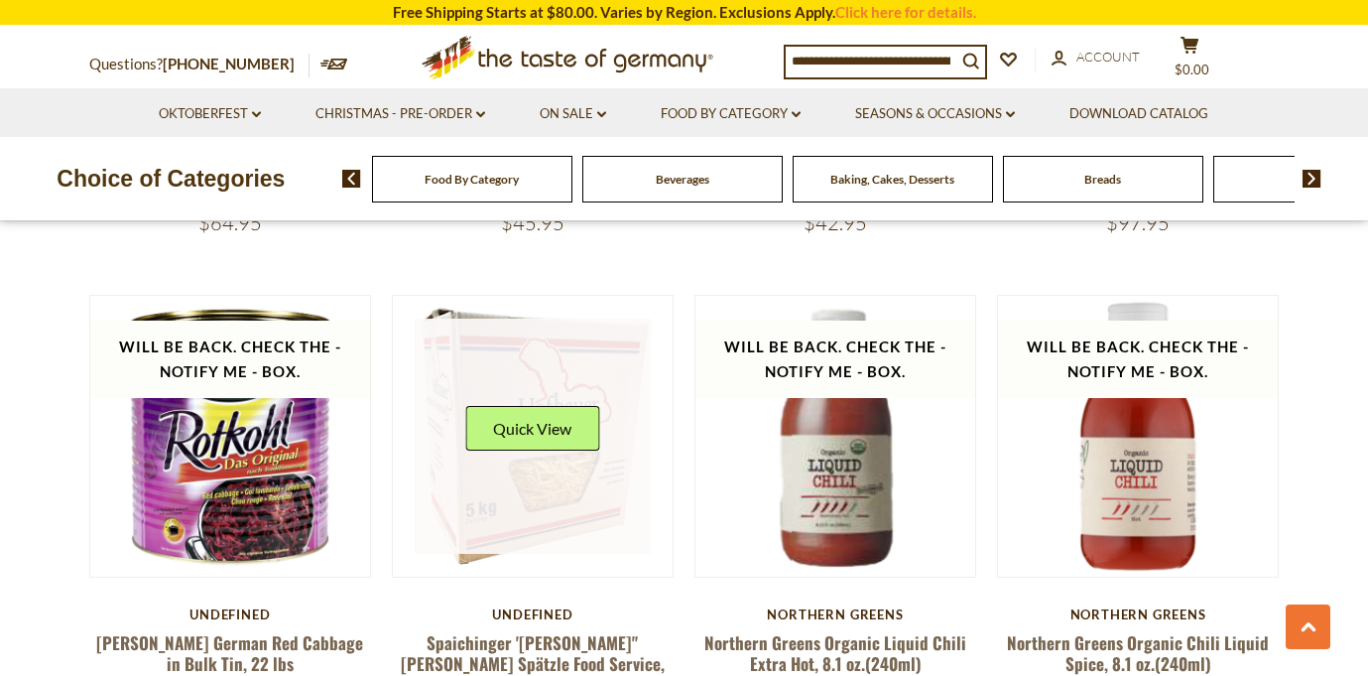
click at [550, 473] on link at bounding box center [533, 436] width 236 height 236
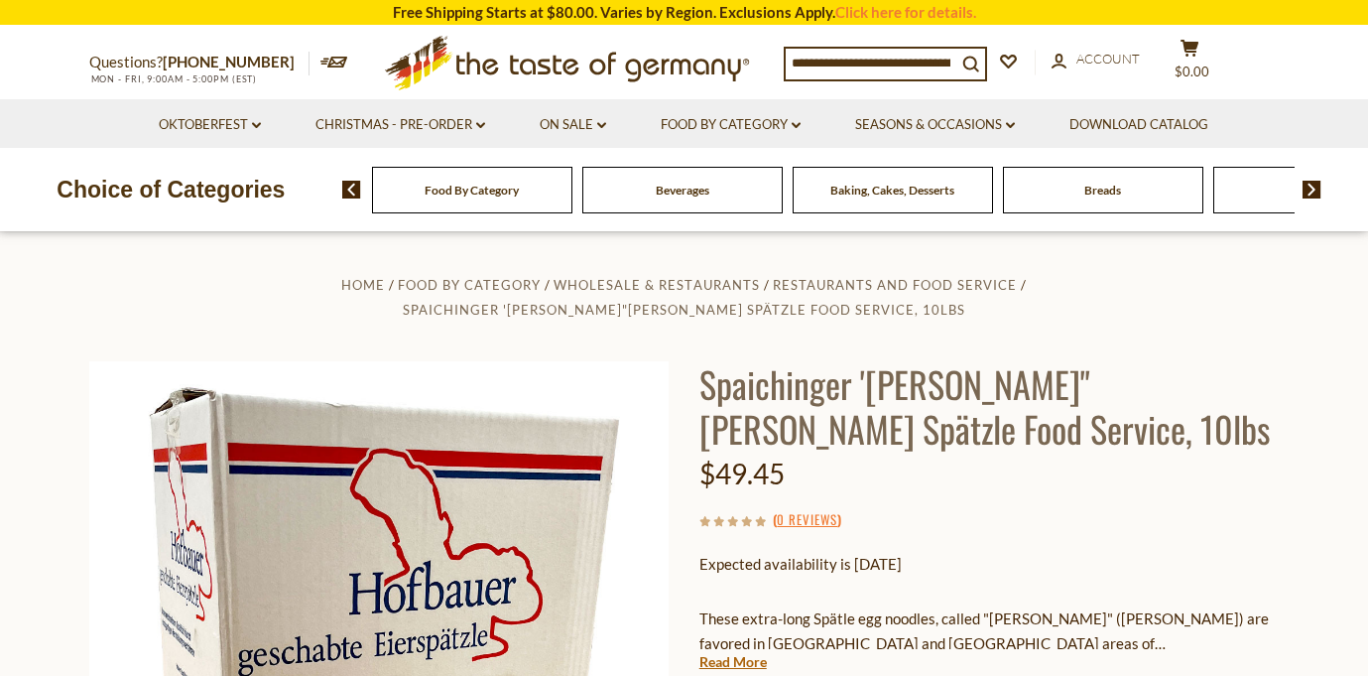
click at [843, 58] on input at bounding box center [871, 63] width 171 height 28
type input "*******"
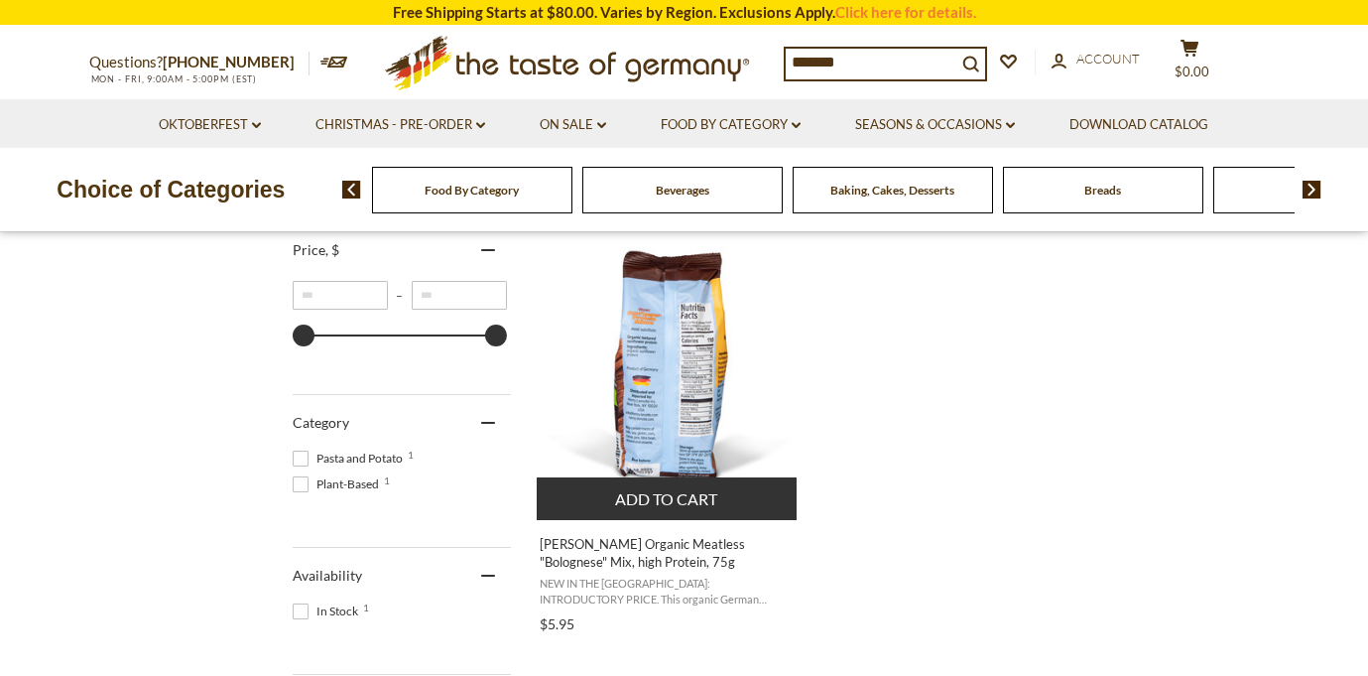
scroll to position [392, 0]
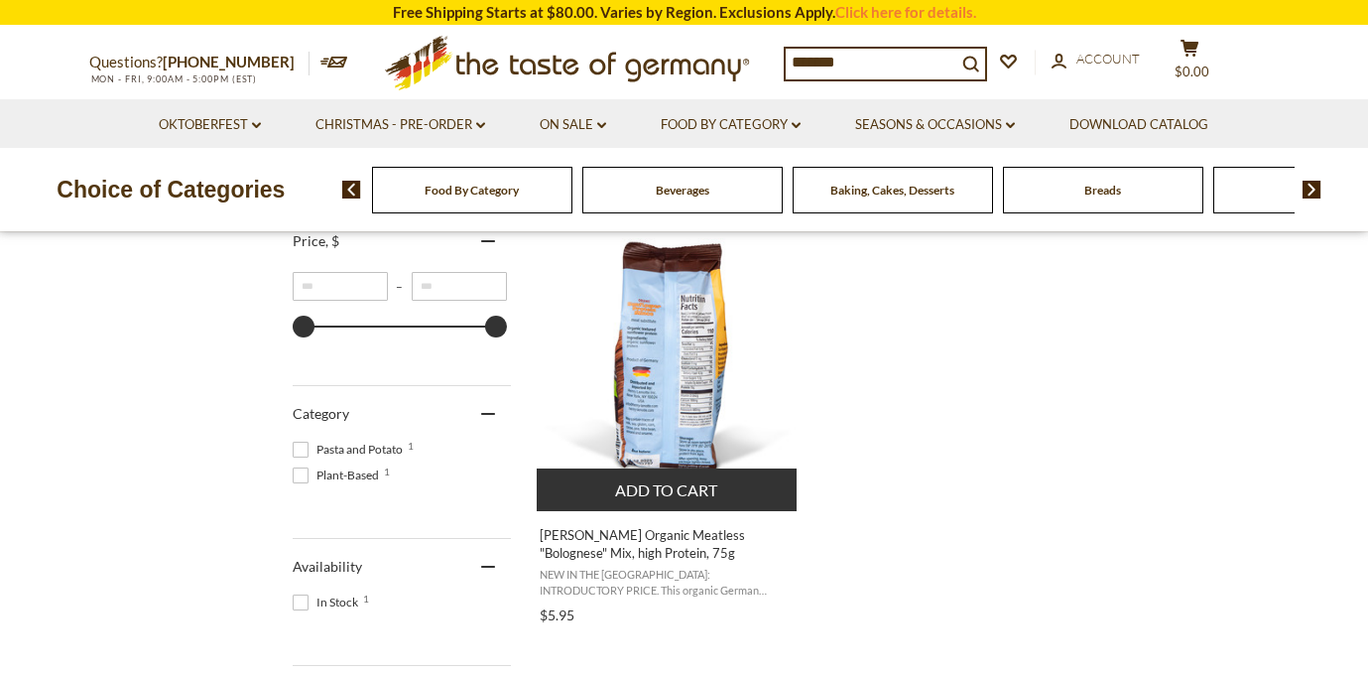
click at [666, 542] on span "[PERSON_NAME] Organic Meatless "Bolognese" Mix, high Protein, 75g" at bounding box center [668, 544] width 257 height 36
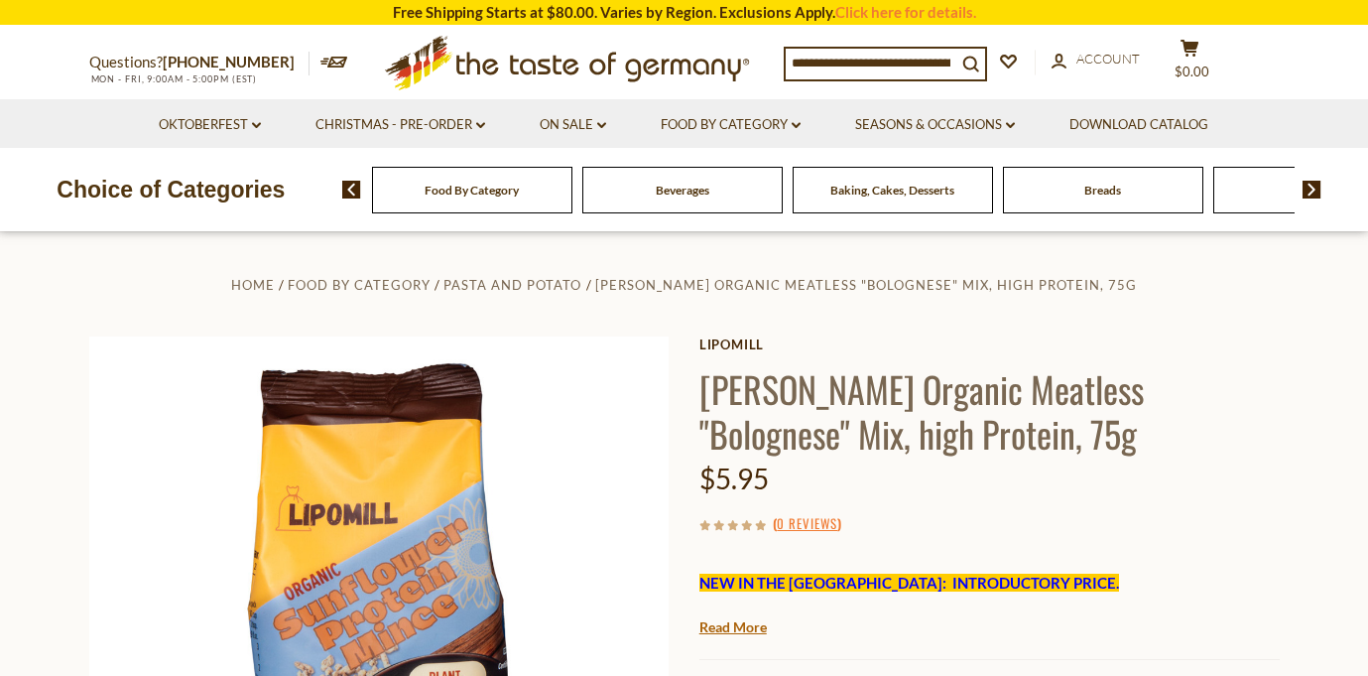
click at [905, 66] on input at bounding box center [871, 63] width 171 height 28
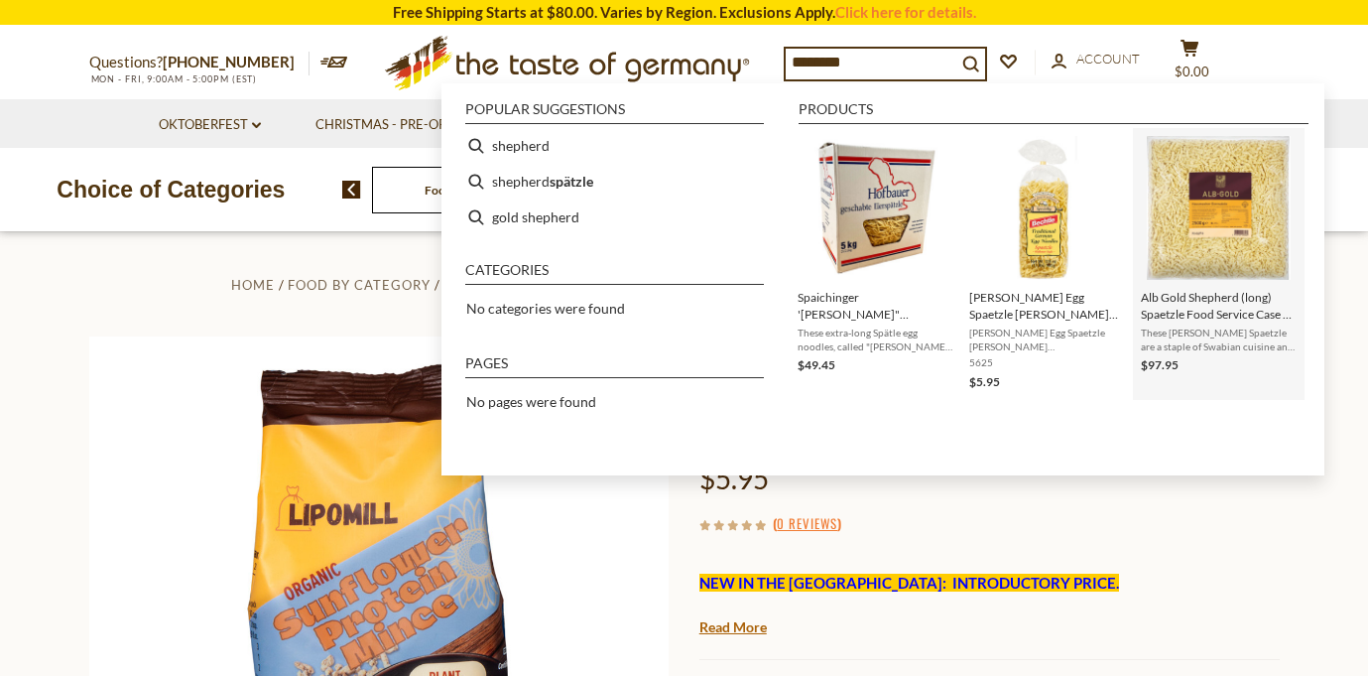
type input "********"
click at [1200, 215] on img "Alb Gold Shepherd (long) Spaetzle Food Service Case of 4 x 5.5 lbs." at bounding box center [1219, 208] width 144 height 144
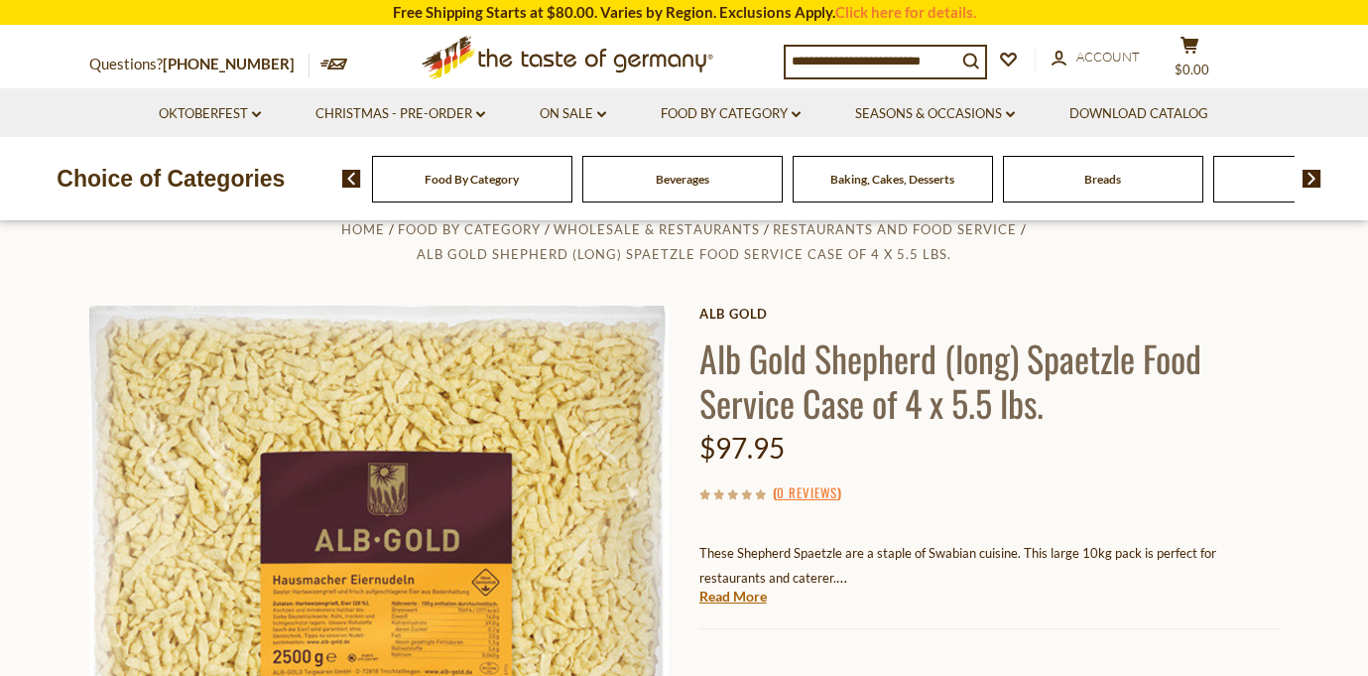
scroll to position [138, 0]
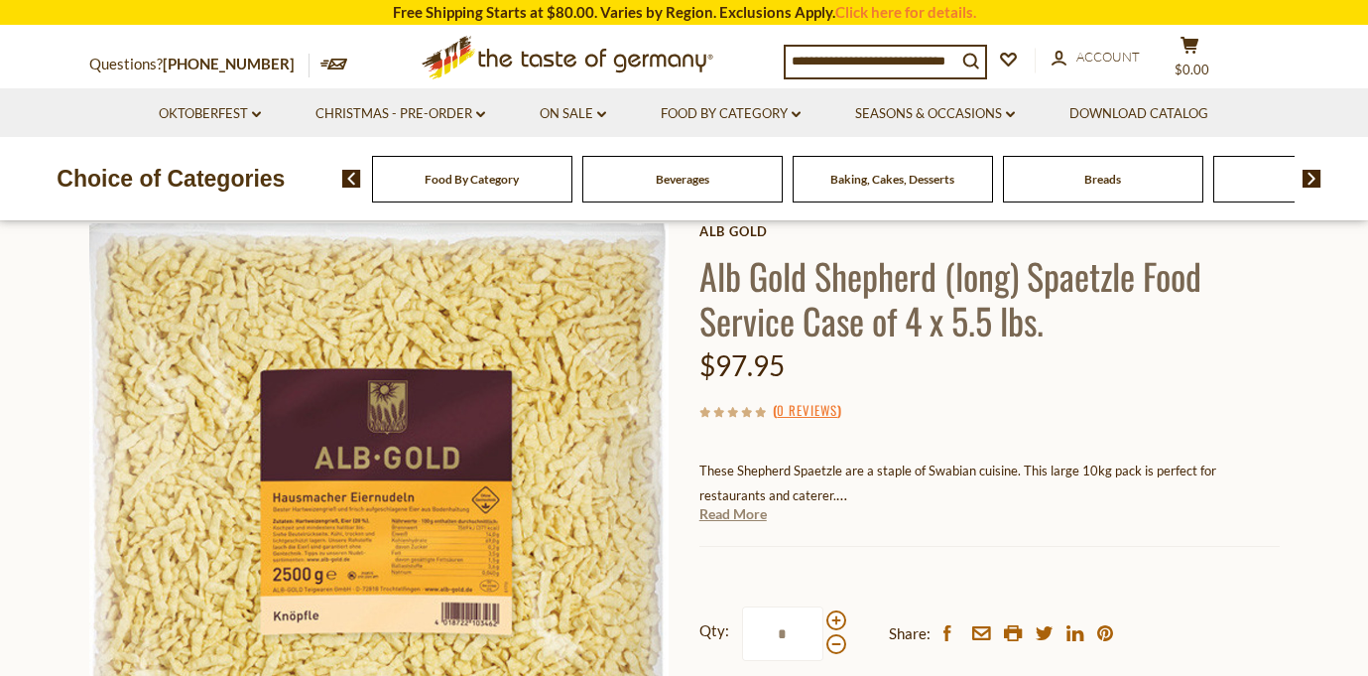
click at [746, 512] on link "Read More" at bounding box center [732, 514] width 67 height 20
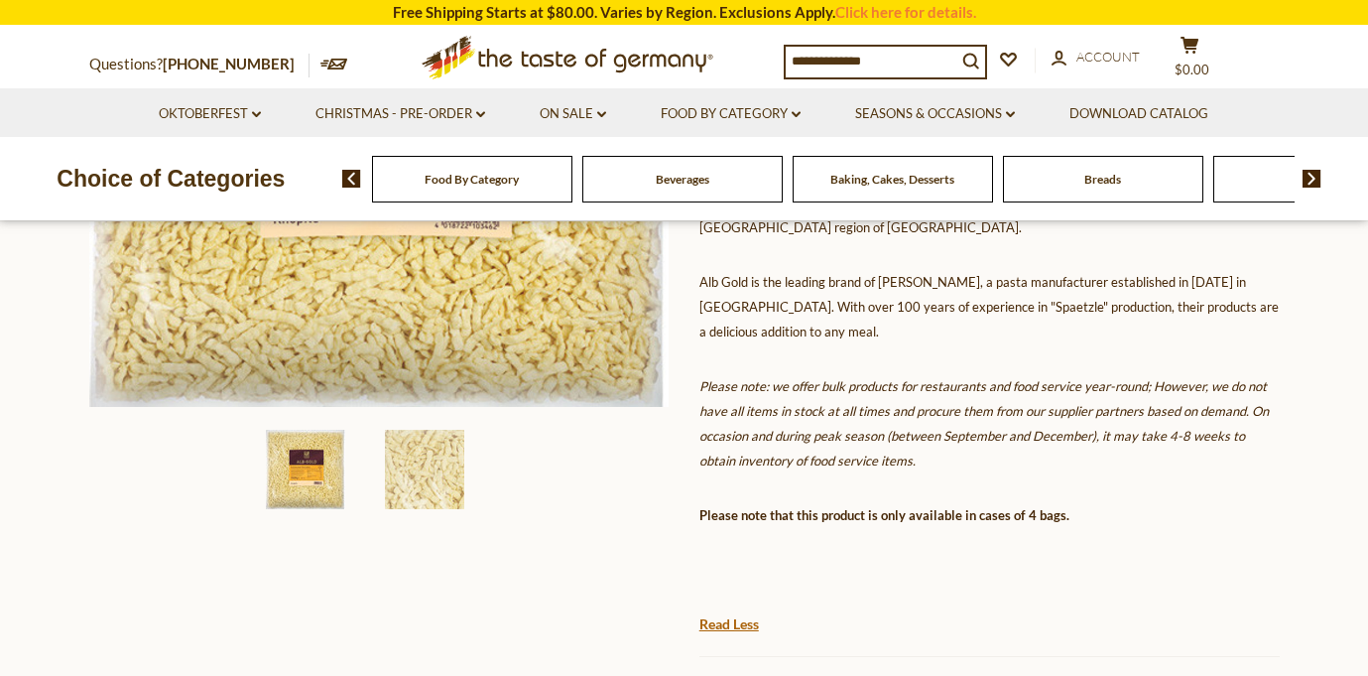
scroll to position [523, 0]
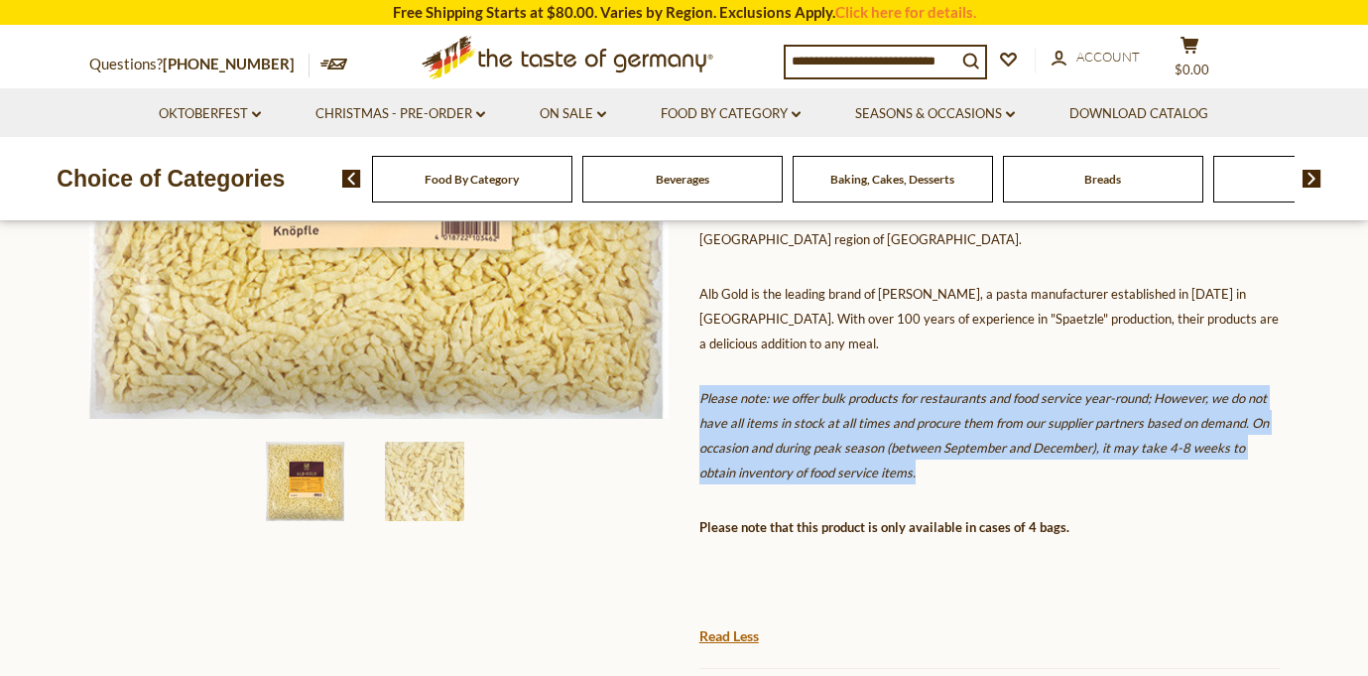
drag, startPoint x: 904, startPoint y: 445, endPoint x: 701, endPoint y: 372, distance: 215.3
click at [701, 385] on p "Please note: we offer bulk products for restaurants and food service year-round…" at bounding box center [989, 434] width 580 height 99
copy em "Please note: we offer bulk products for restaurants and food service year-round…"
click at [875, 65] on input at bounding box center [871, 61] width 171 height 28
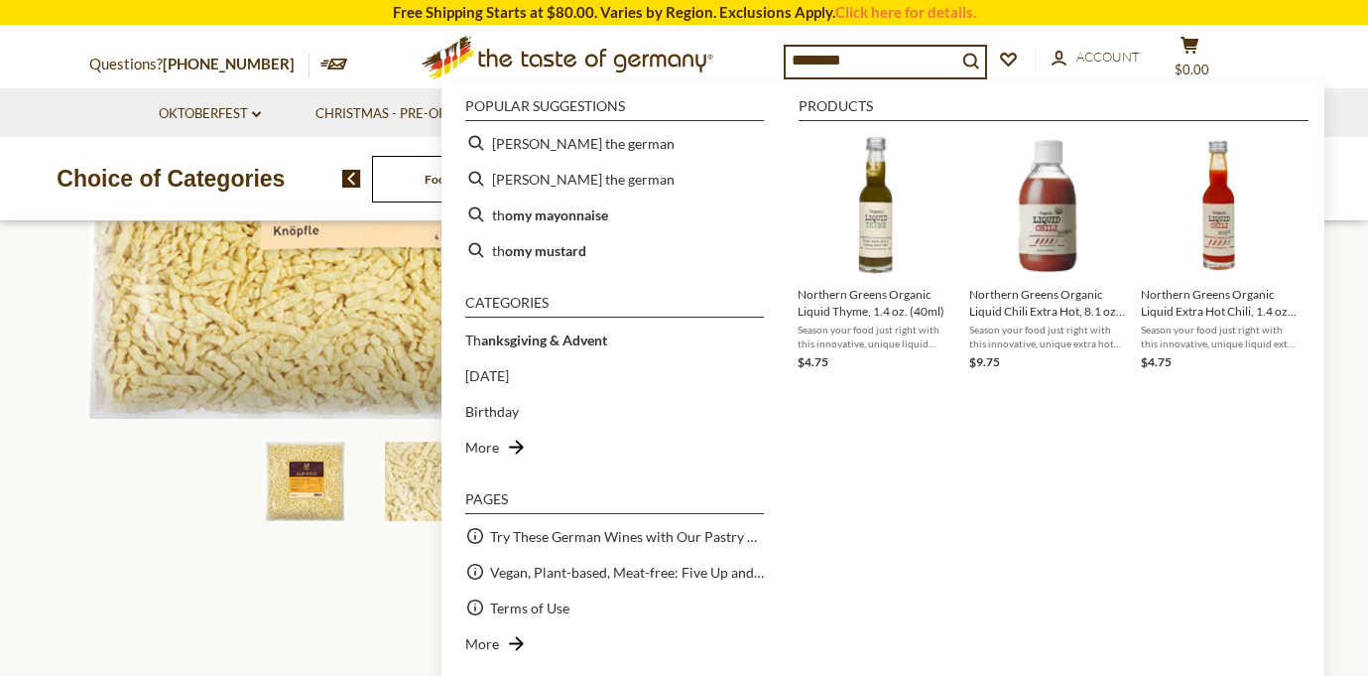
type input "*********"
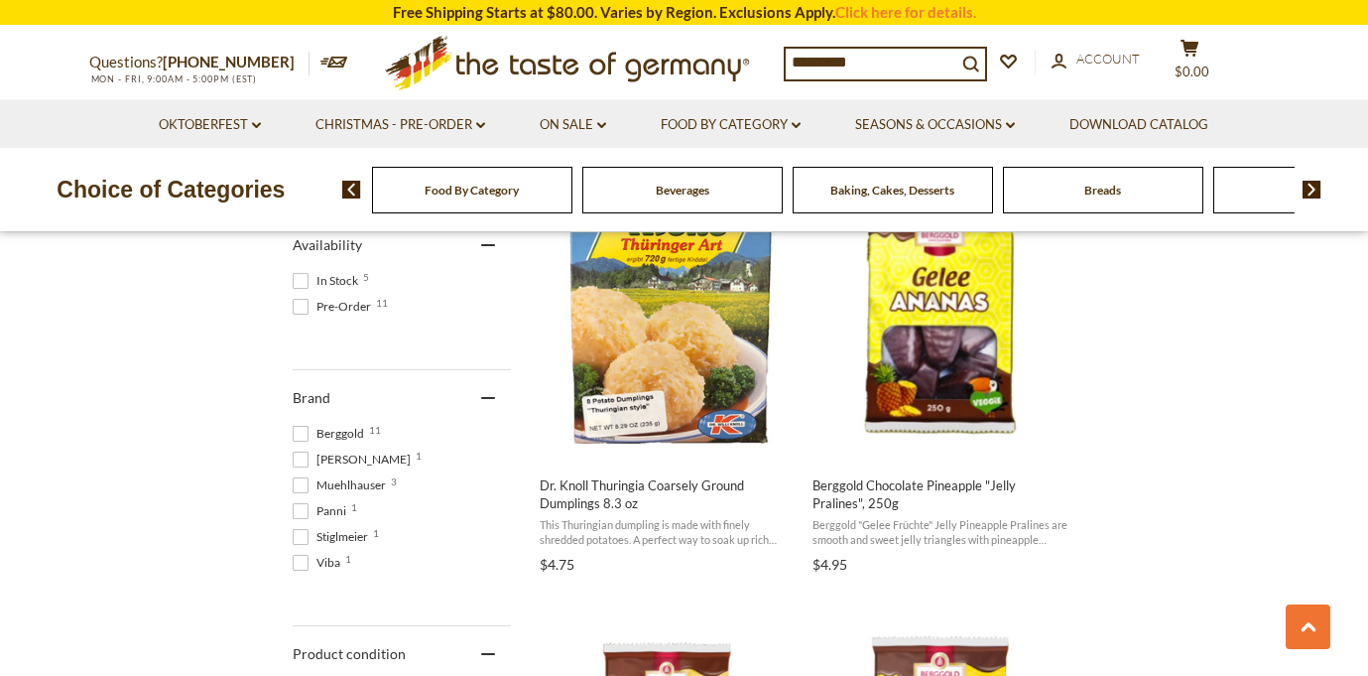
scroll to position [899, 0]
